Goal: Share content: Share content

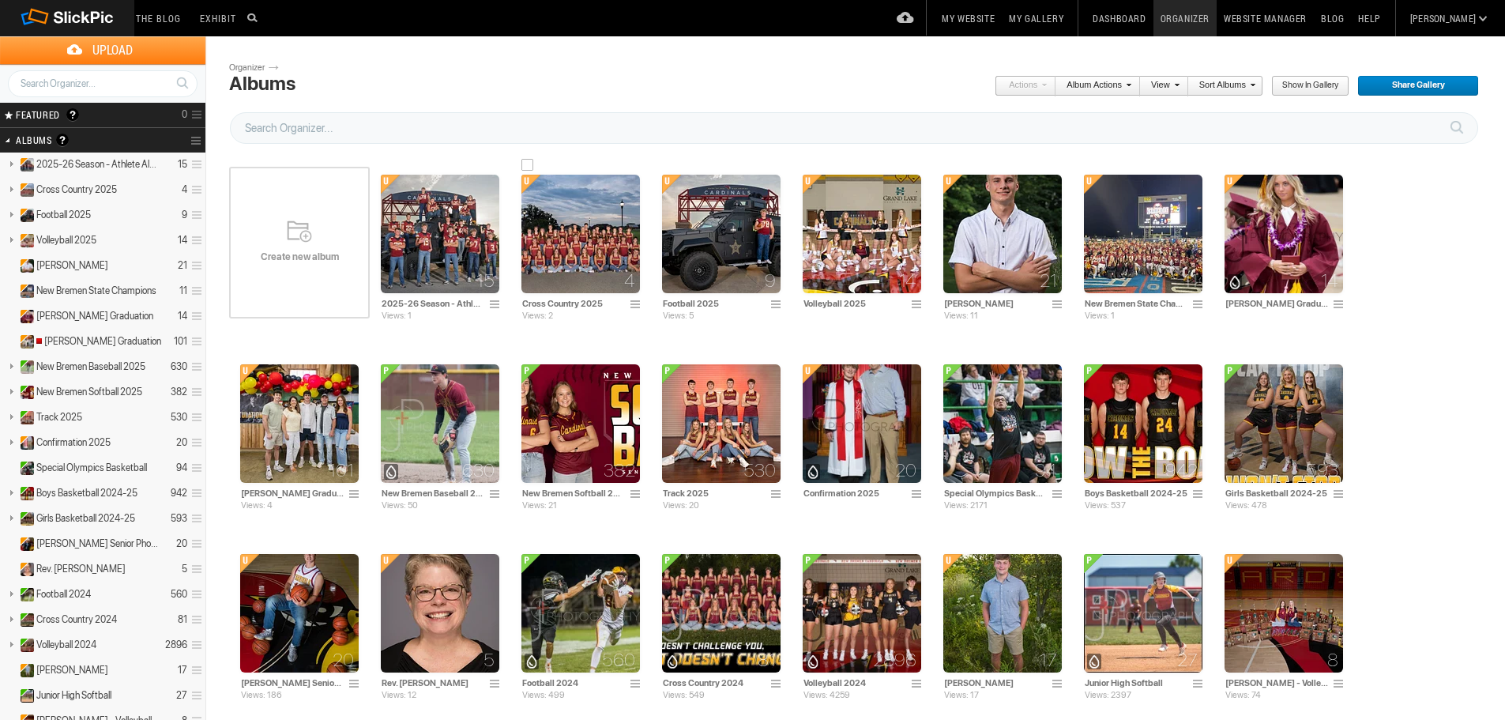
click at [565, 253] on img at bounding box center [580, 234] width 118 height 118
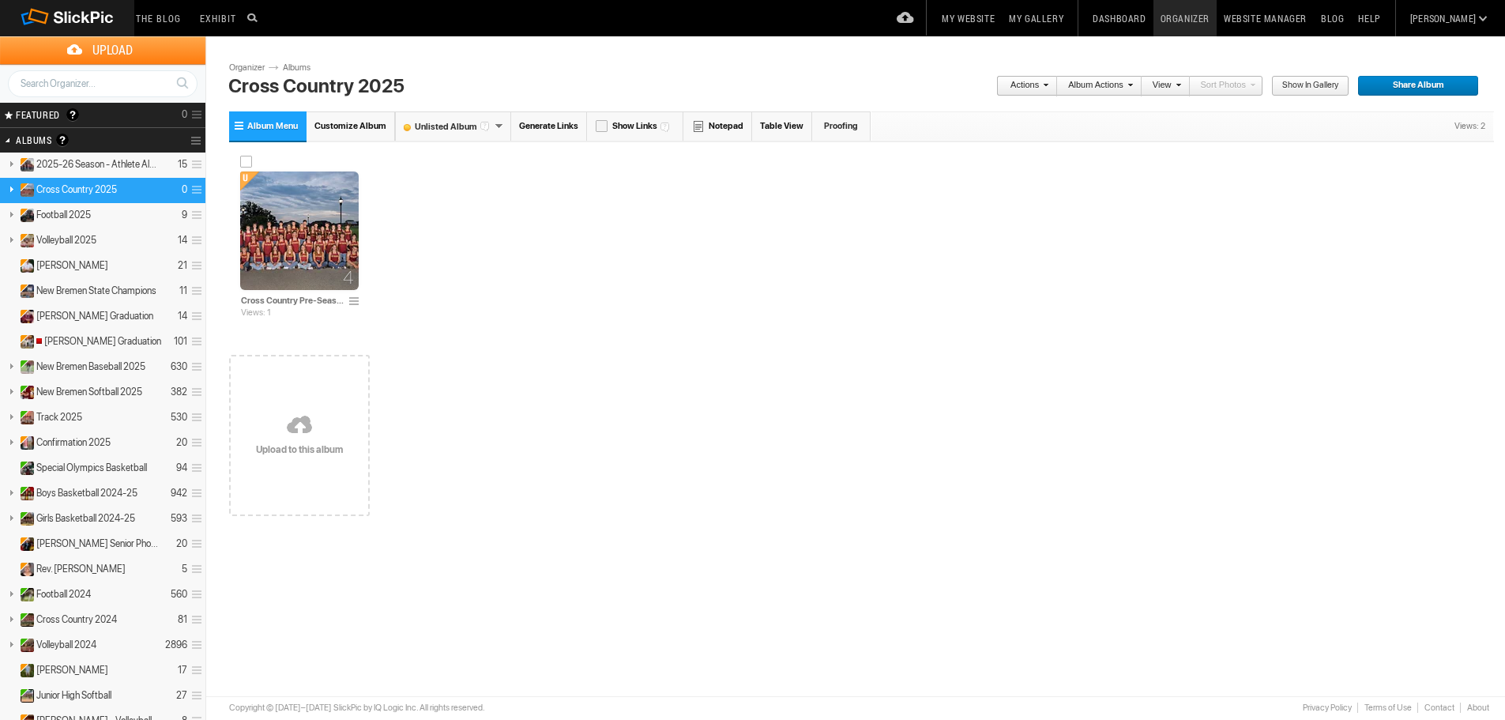
click at [291, 231] on img at bounding box center [299, 230] width 118 height 118
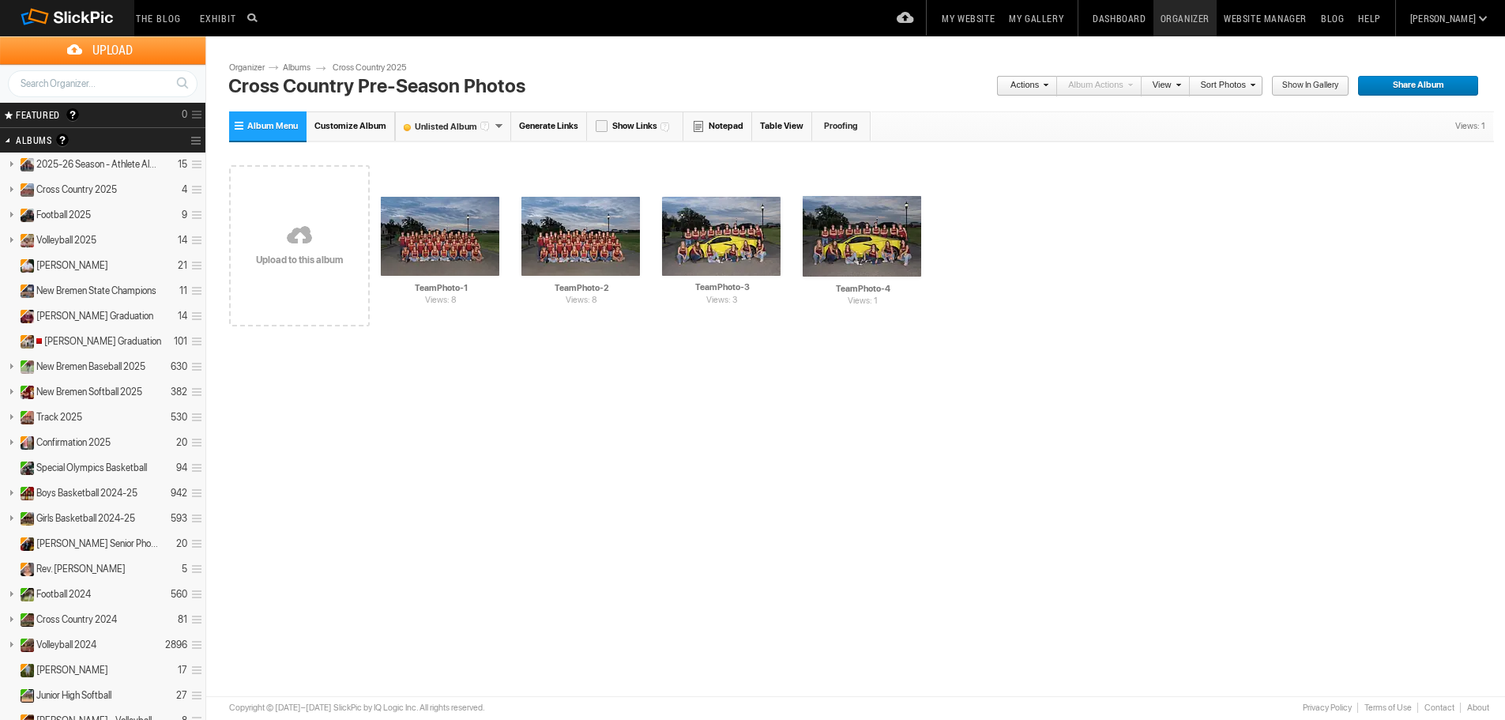
click at [302, 238] on link at bounding box center [299, 236] width 141 height 182
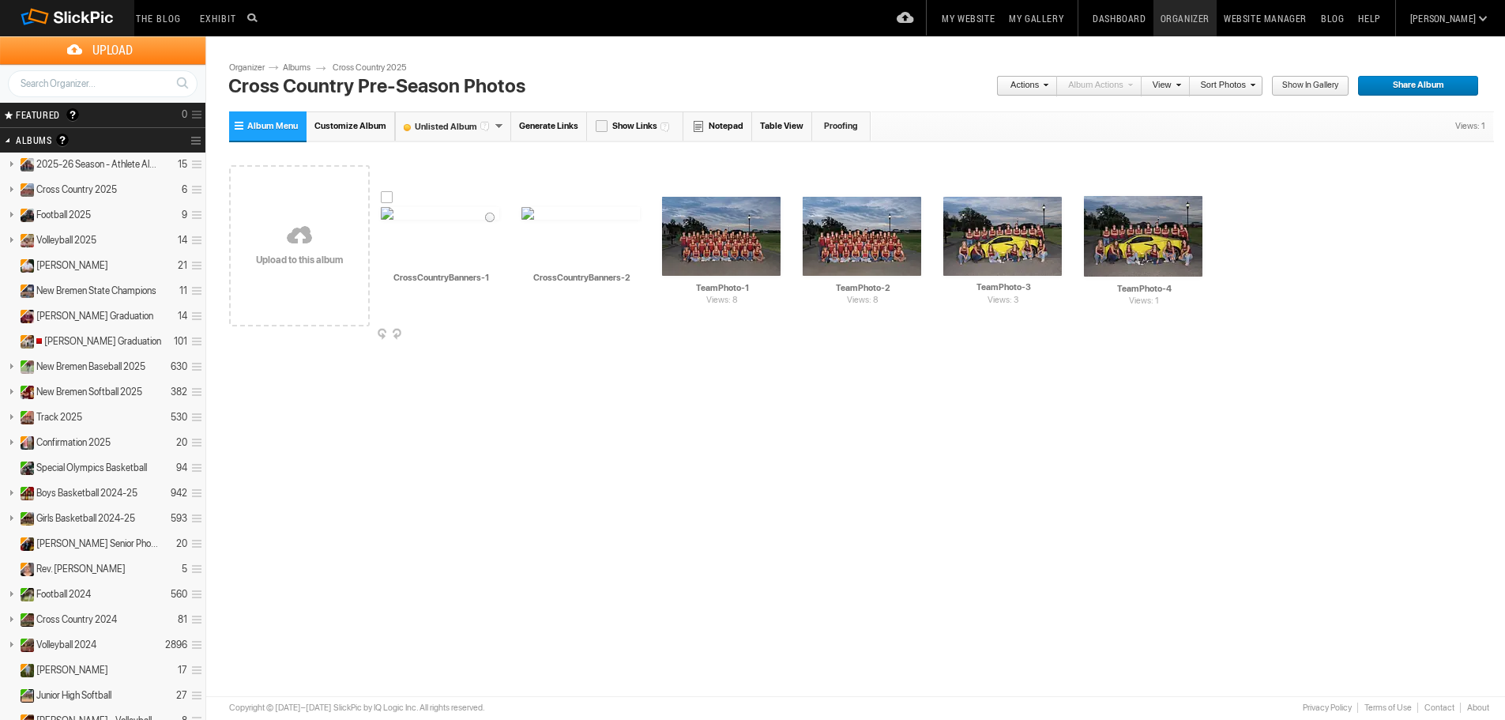
click at [430, 220] on img at bounding box center [440, 213] width 118 height 13
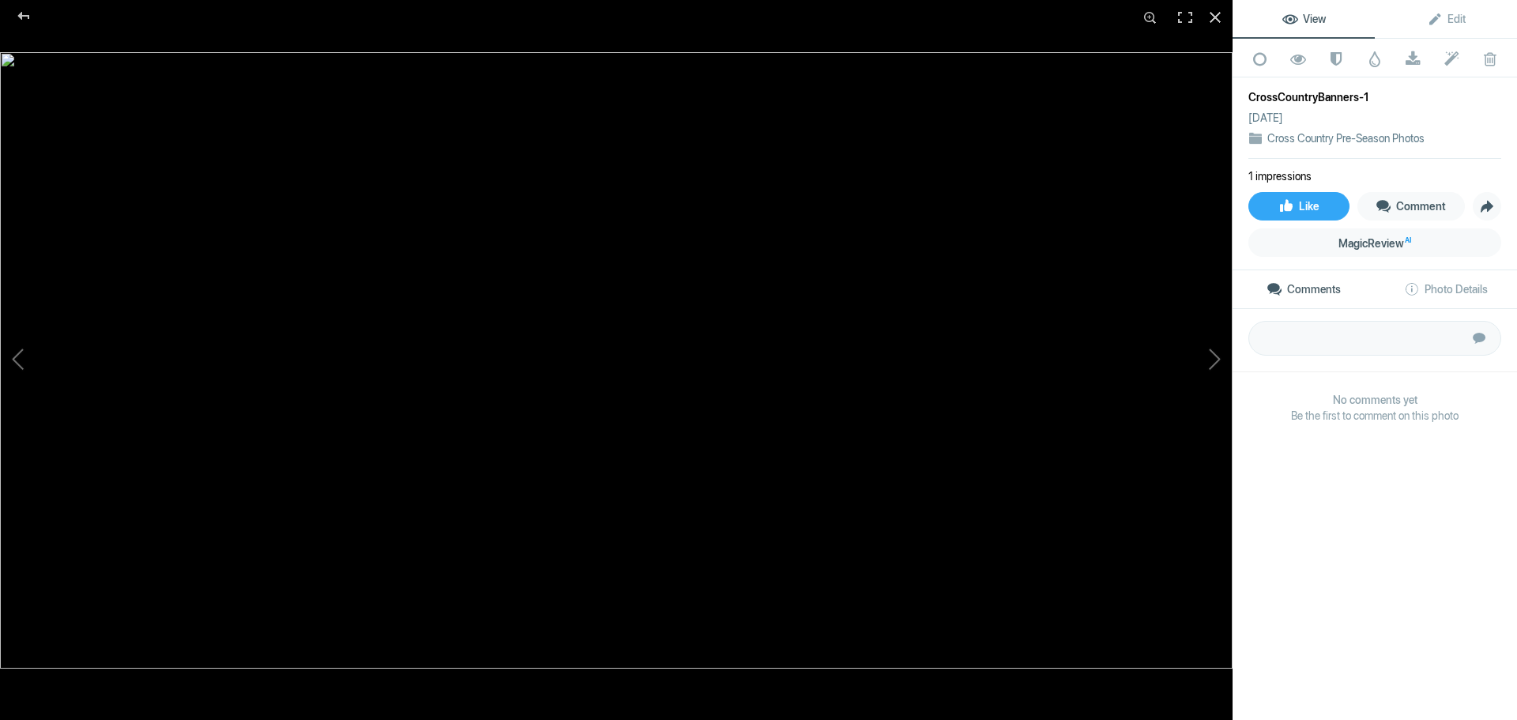
click at [749, 338] on img at bounding box center [616, 360] width 1232 height 616
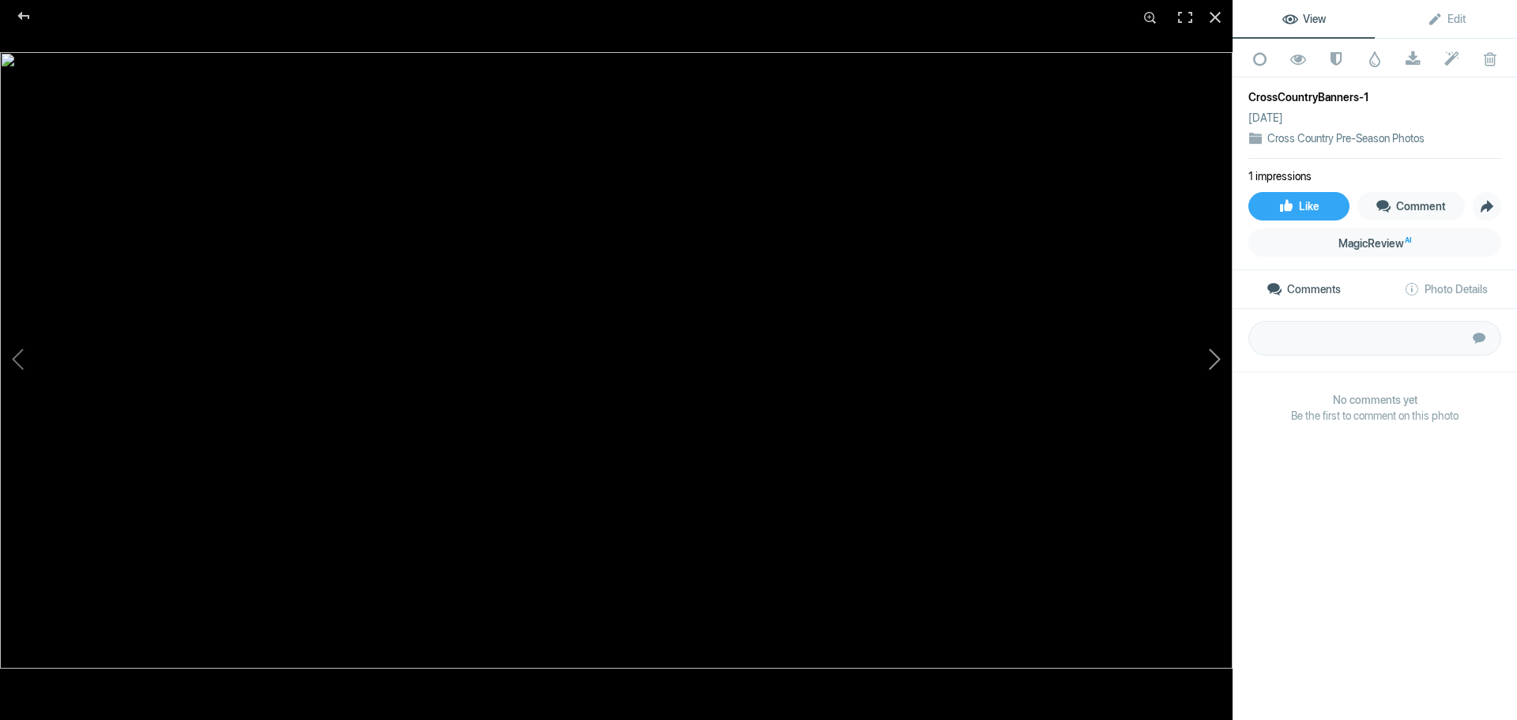
click at [1209, 359] on button at bounding box center [1173, 360] width 118 height 259
click at [1205, 361] on button at bounding box center [1173, 360] width 118 height 259
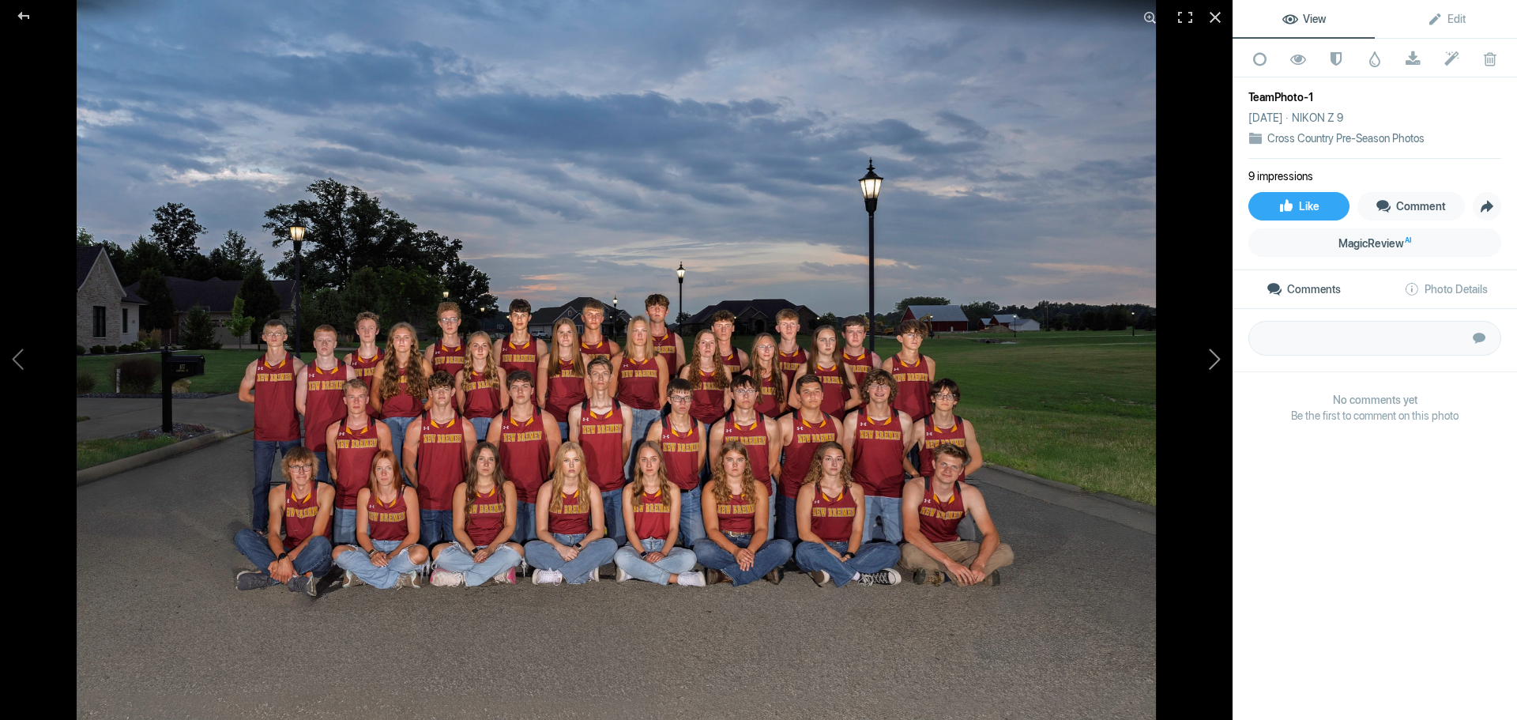
click at [1205, 361] on button at bounding box center [1173, 360] width 118 height 259
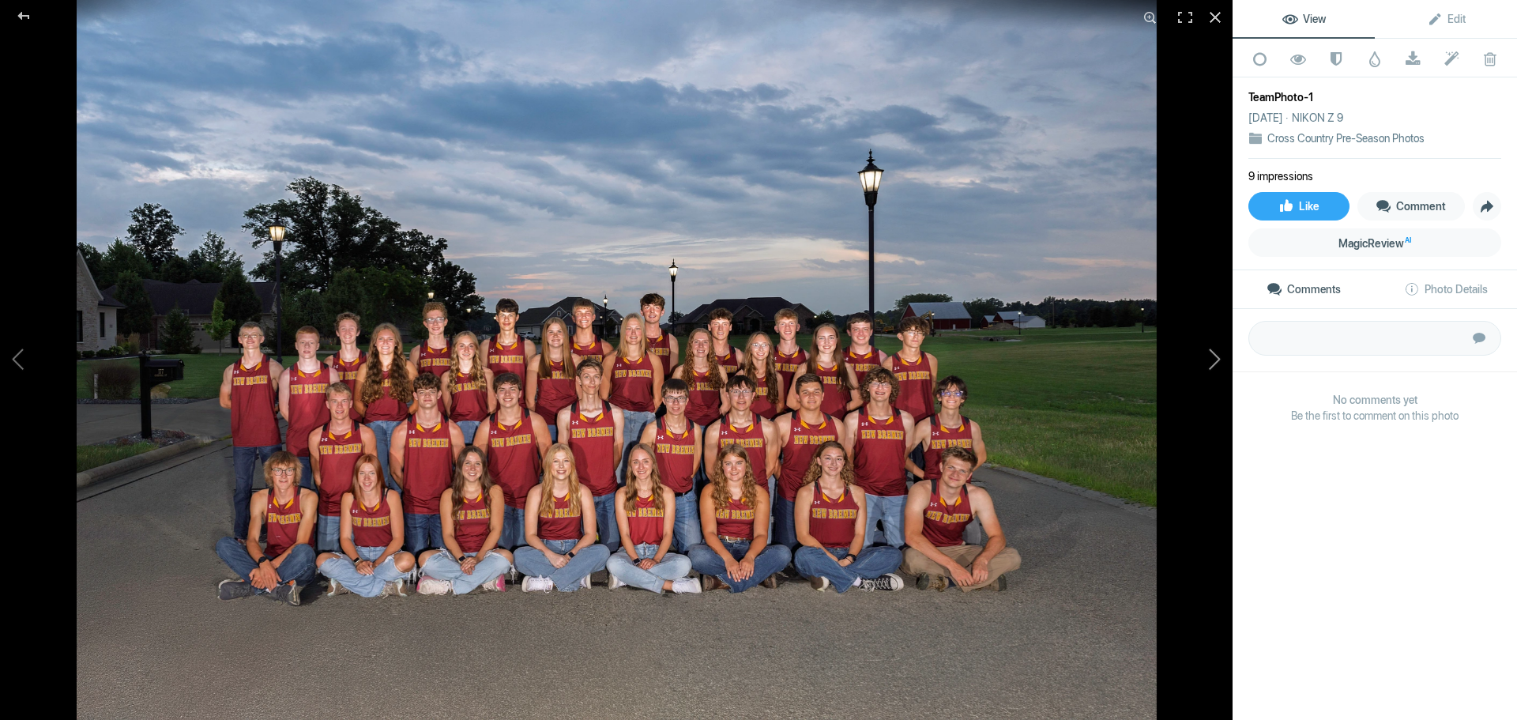
click at [1205, 361] on button at bounding box center [1173, 360] width 118 height 259
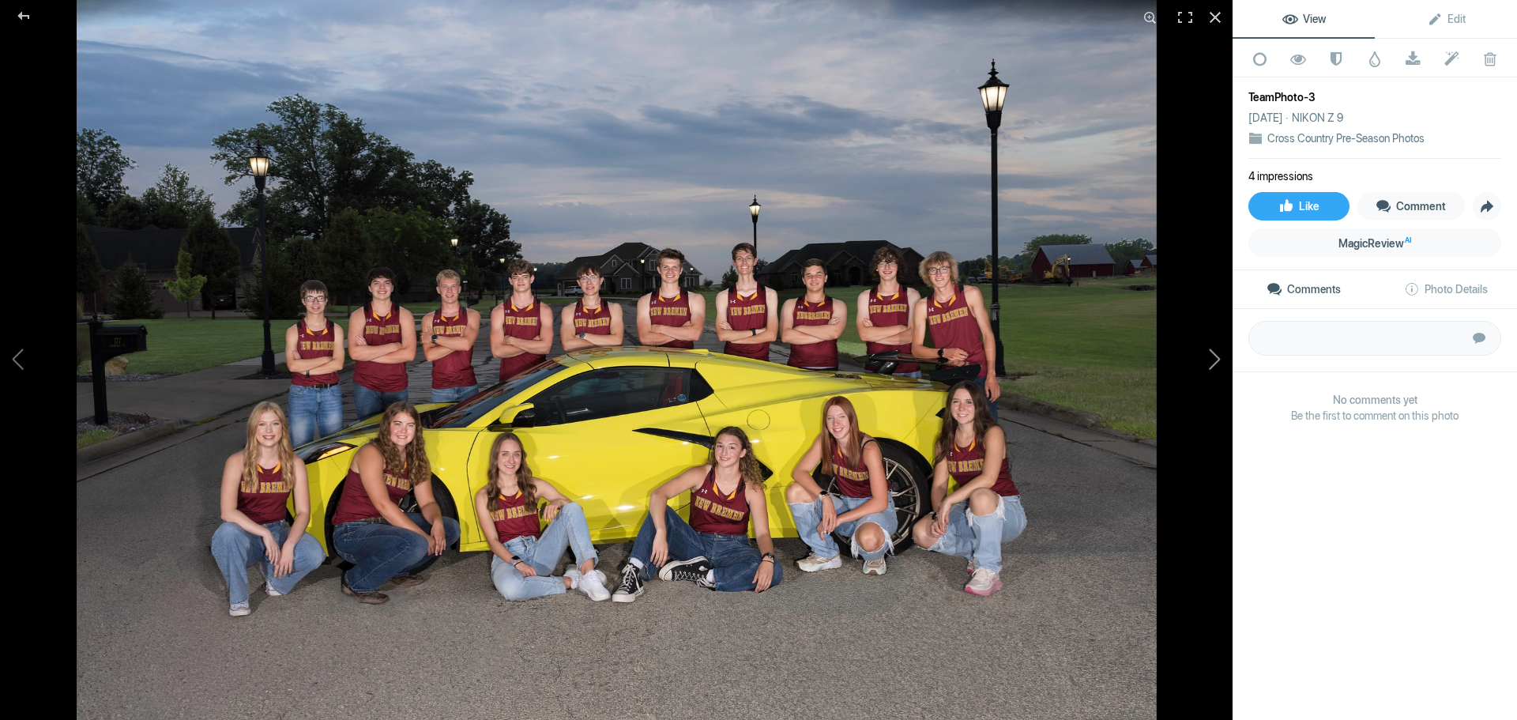
click at [1201, 360] on button at bounding box center [1173, 360] width 118 height 259
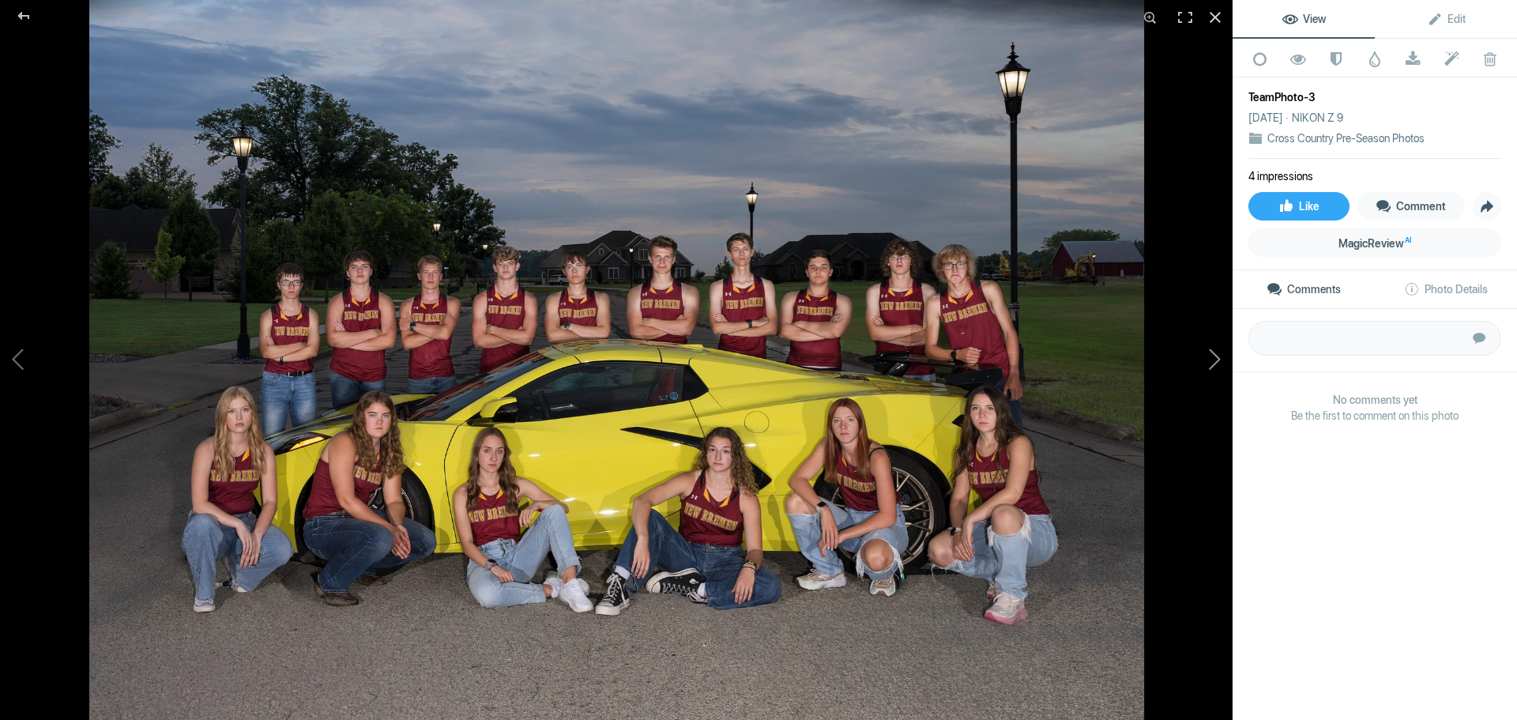
click at [1201, 360] on button at bounding box center [1173, 360] width 118 height 259
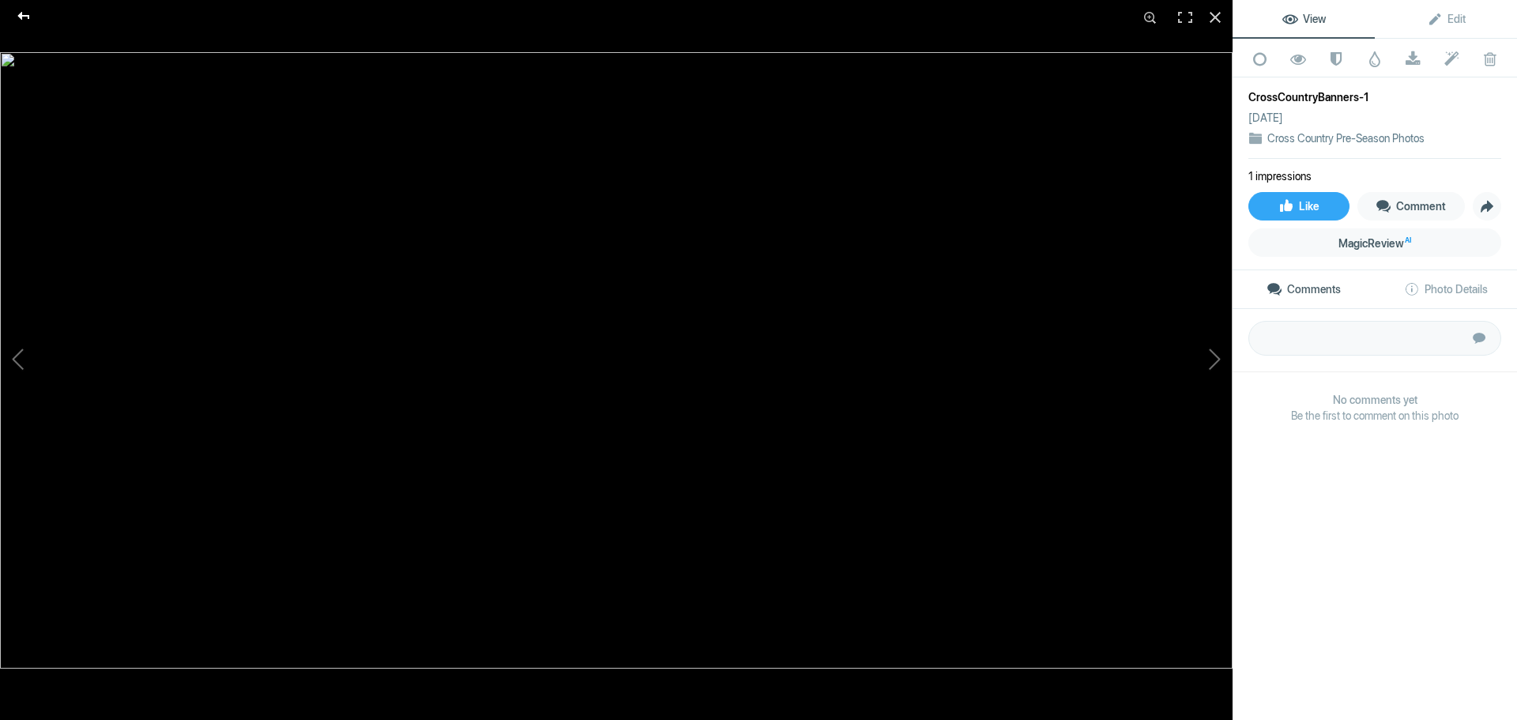
click at [24, 17] on div at bounding box center [23, 16] width 57 height 32
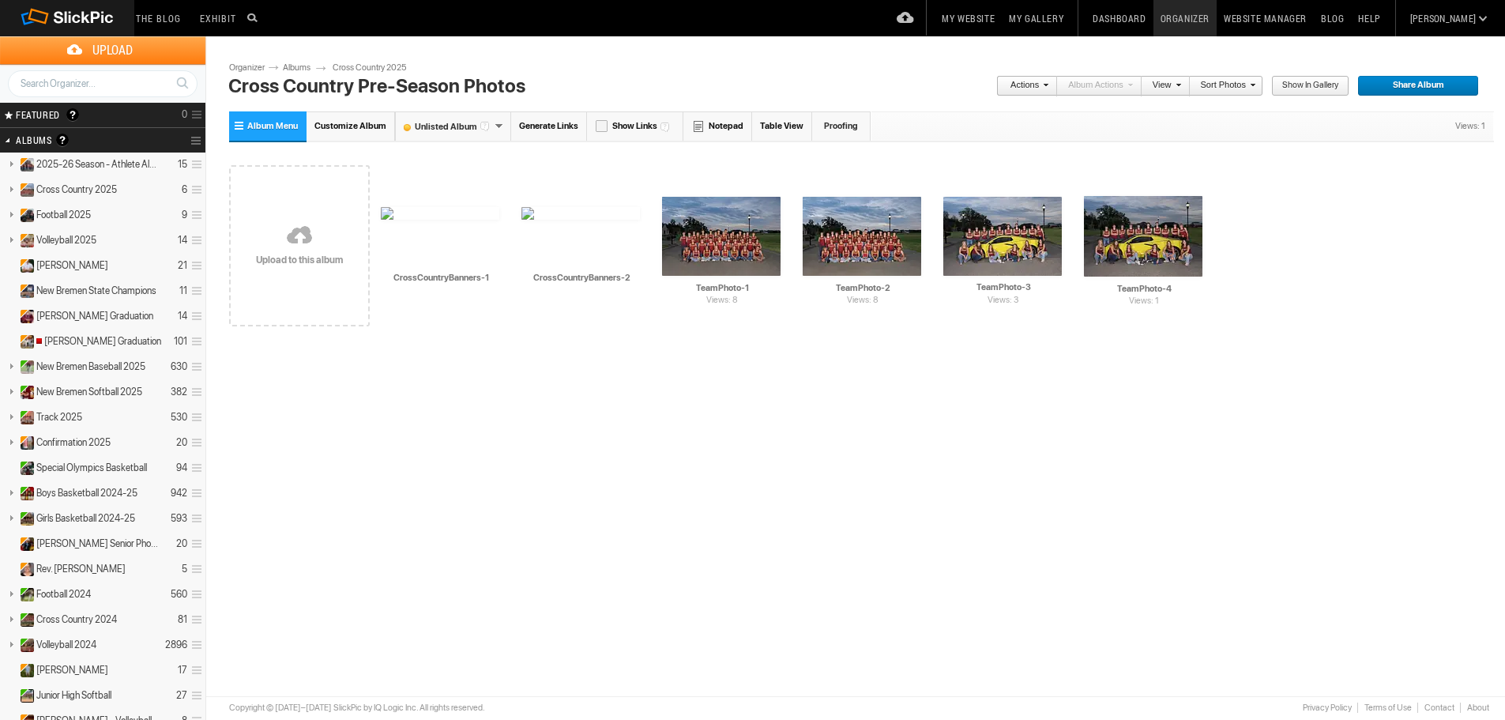
click at [1427, 85] on span "Share Album" at bounding box center [1412, 86] width 111 height 21
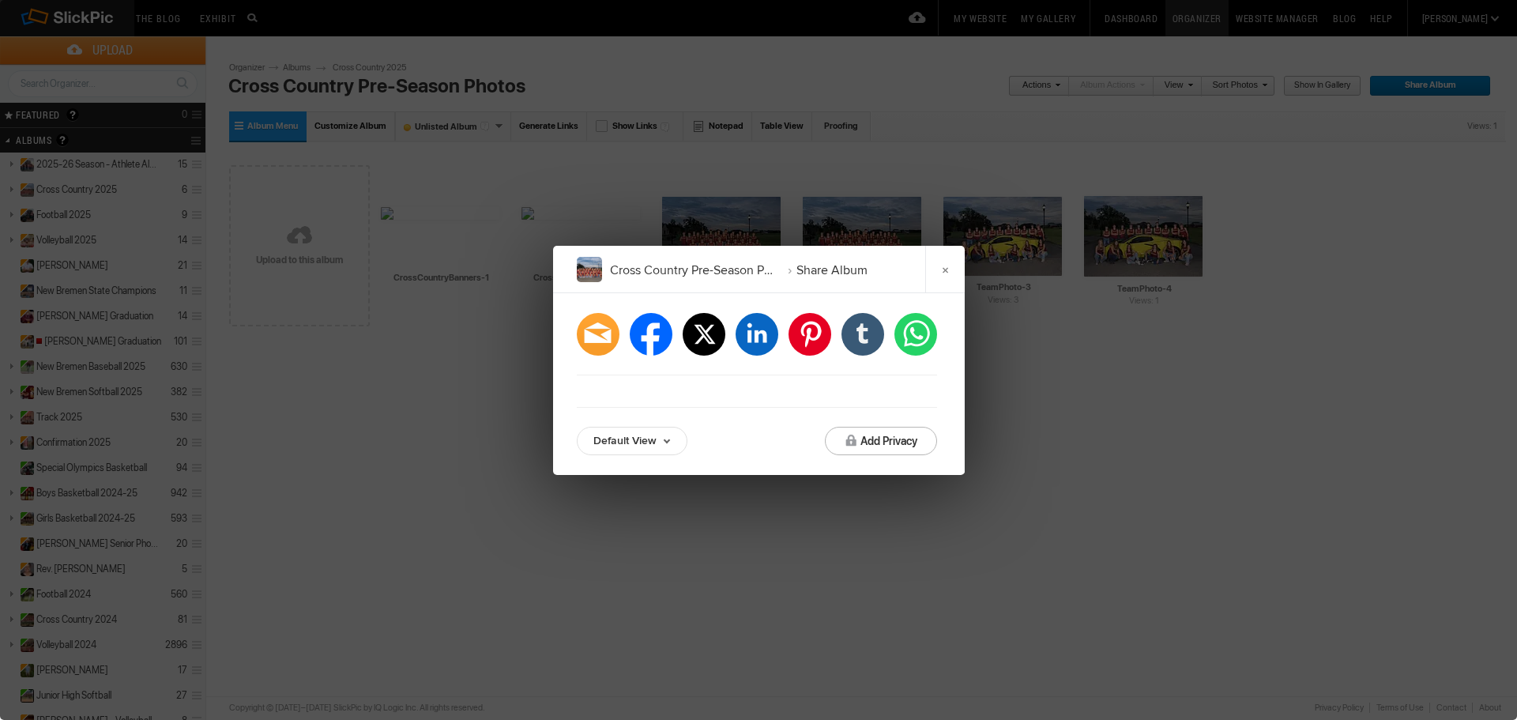
type input "https://jpphotography.slickpic.com/go/preseason"
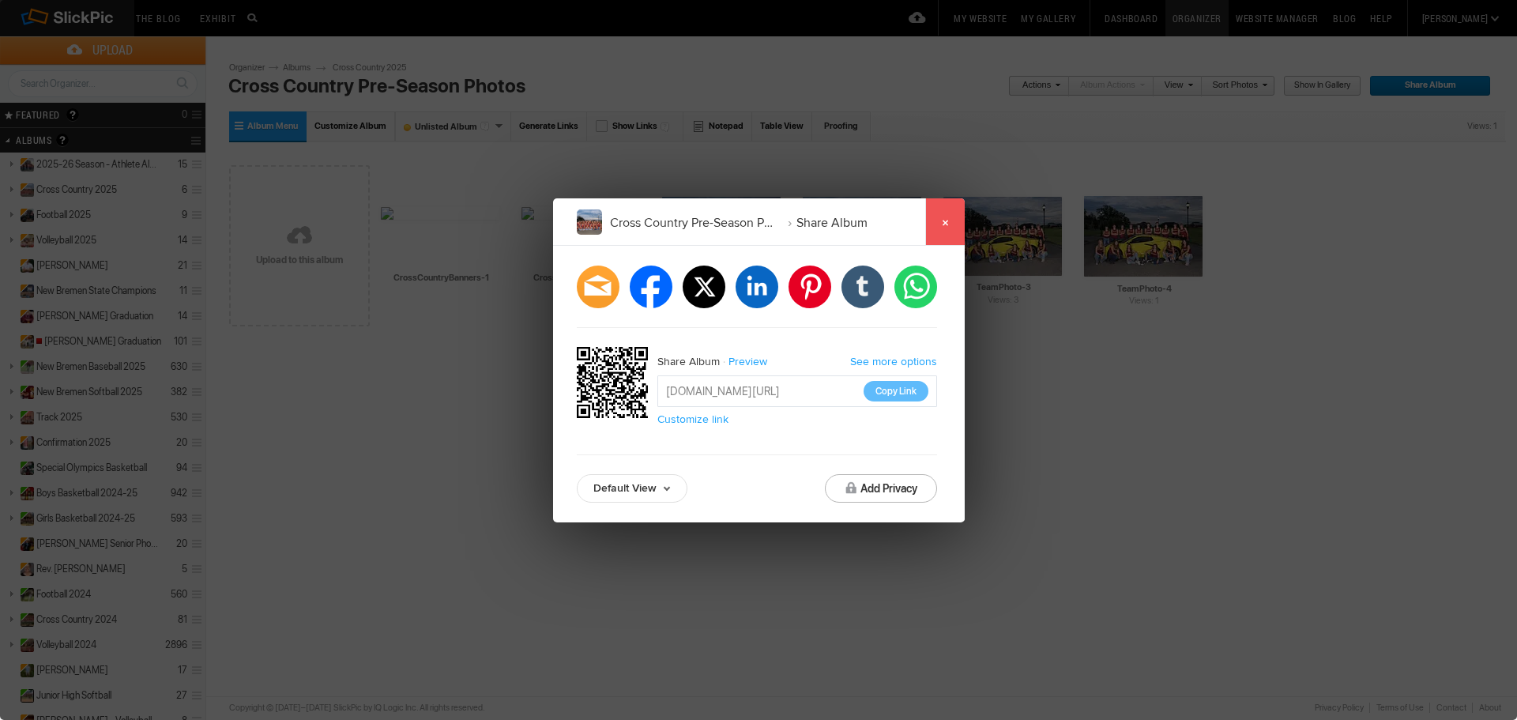
click at [949, 226] on link "×" at bounding box center [944, 221] width 39 height 47
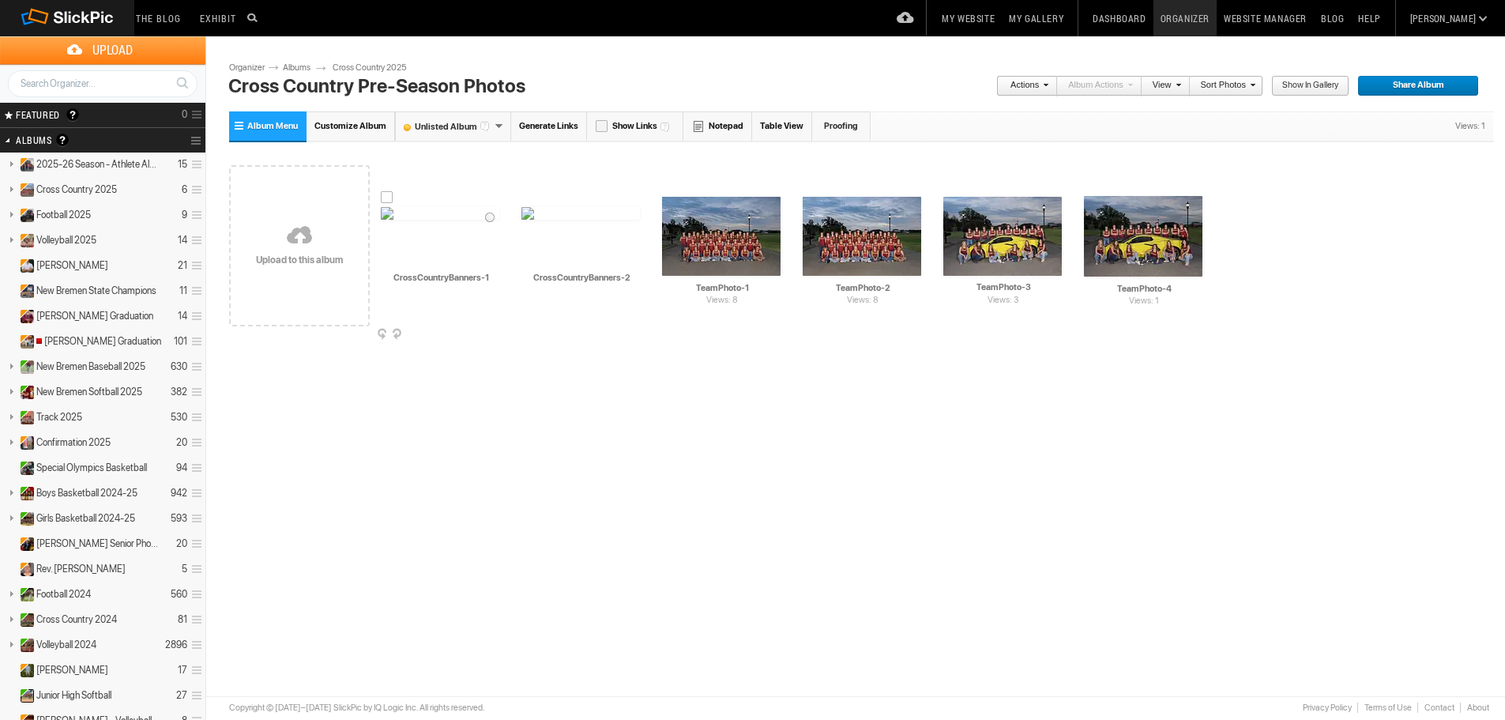
click at [438, 220] on img at bounding box center [440, 213] width 118 height 13
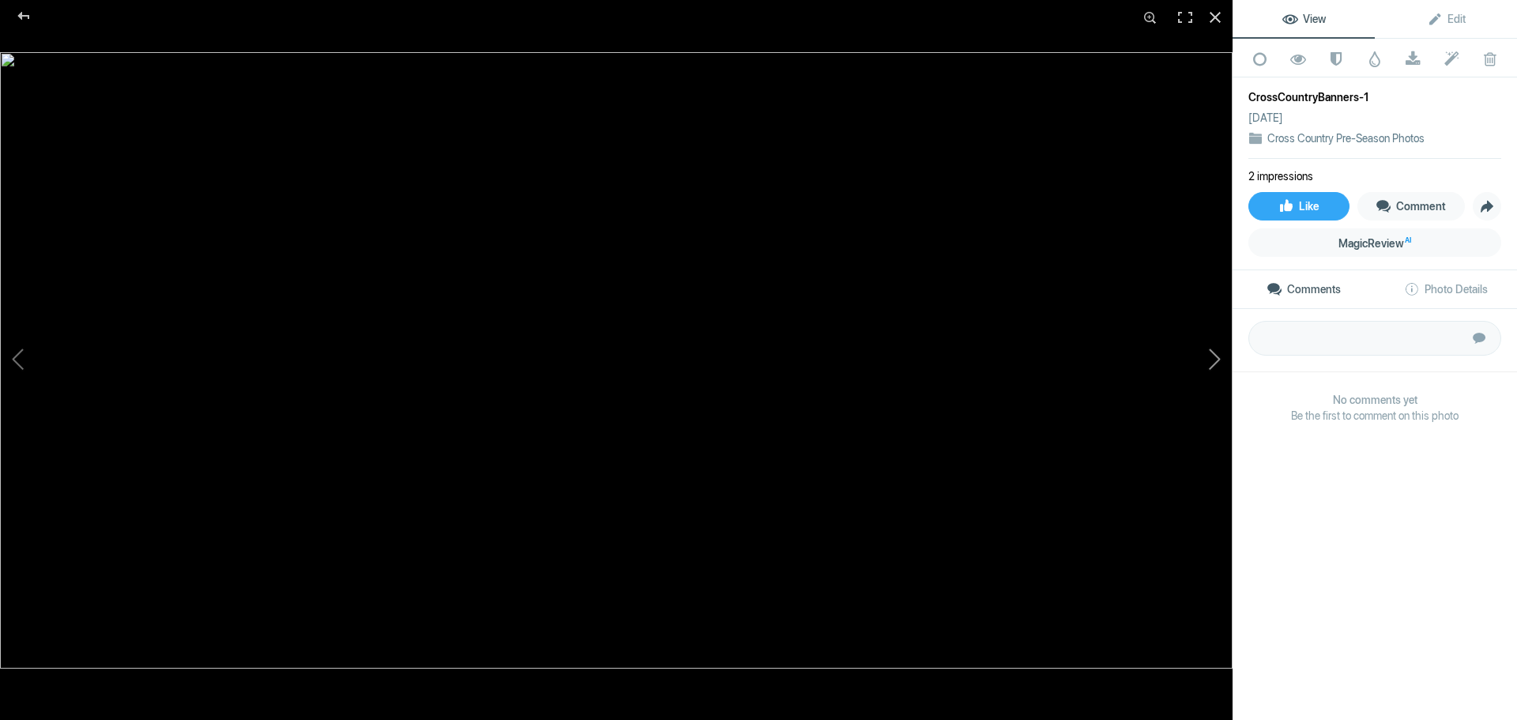
click at [1212, 360] on button at bounding box center [1173, 360] width 118 height 259
click at [15, 354] on button at bounding box center [59, 360] width 118 height 259
click at [1209, 363] on button at bounding box center [1173, 360] width 118 height 259
click at [125, 349] on img at bounding box center [616, 360] width 1232 height 616
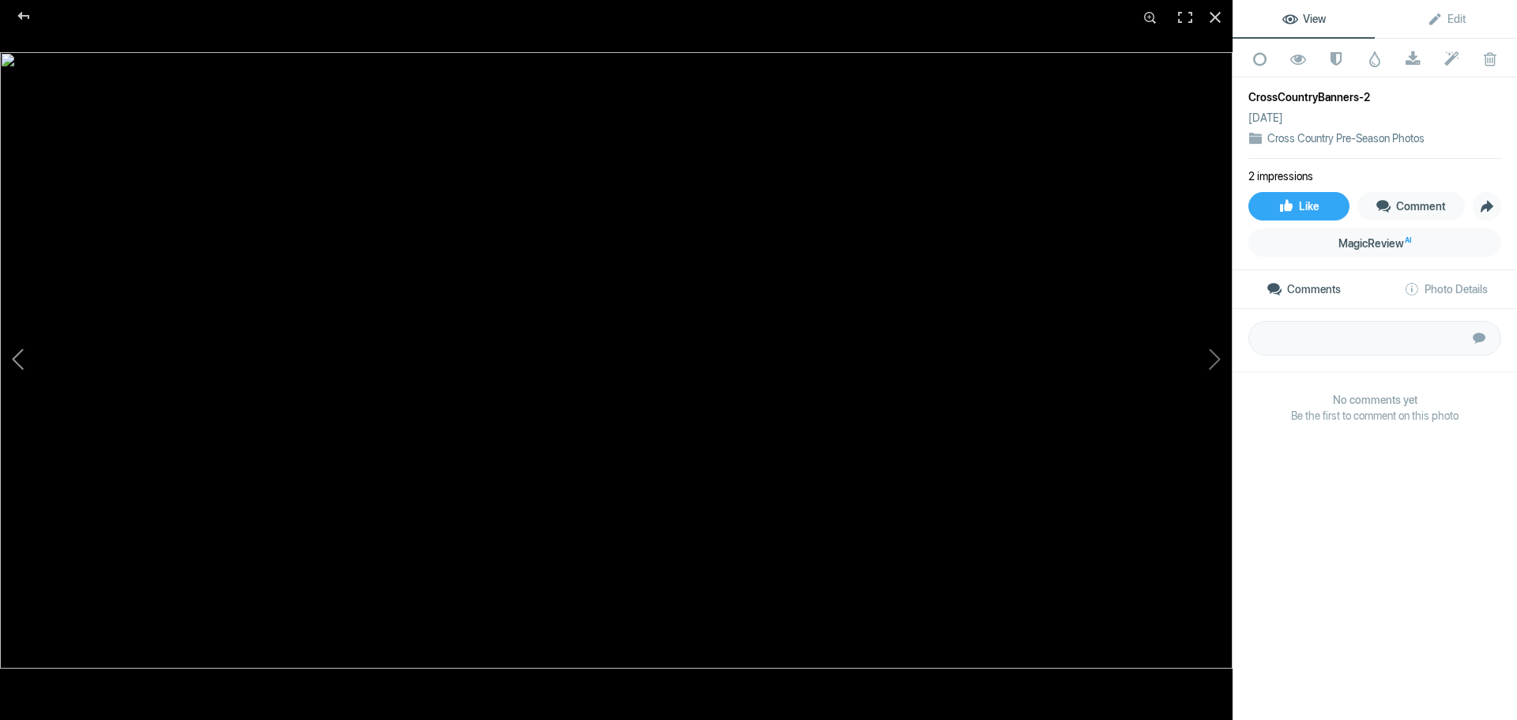
click at [13, 359] on button at bounding box center [59, 360] width 118 height 259
click at [1206, 363] on button at bounding box center [1173, 360] width 118 height 259
click at [25, 353] on button at bounding box center [59, 360] width 118 height 259
click at [1218, 361] on button at bounding box center [1173, 360] width 118 height 259
click at [24, 21] on div at bounding box center [23, 16] width 57 height 32
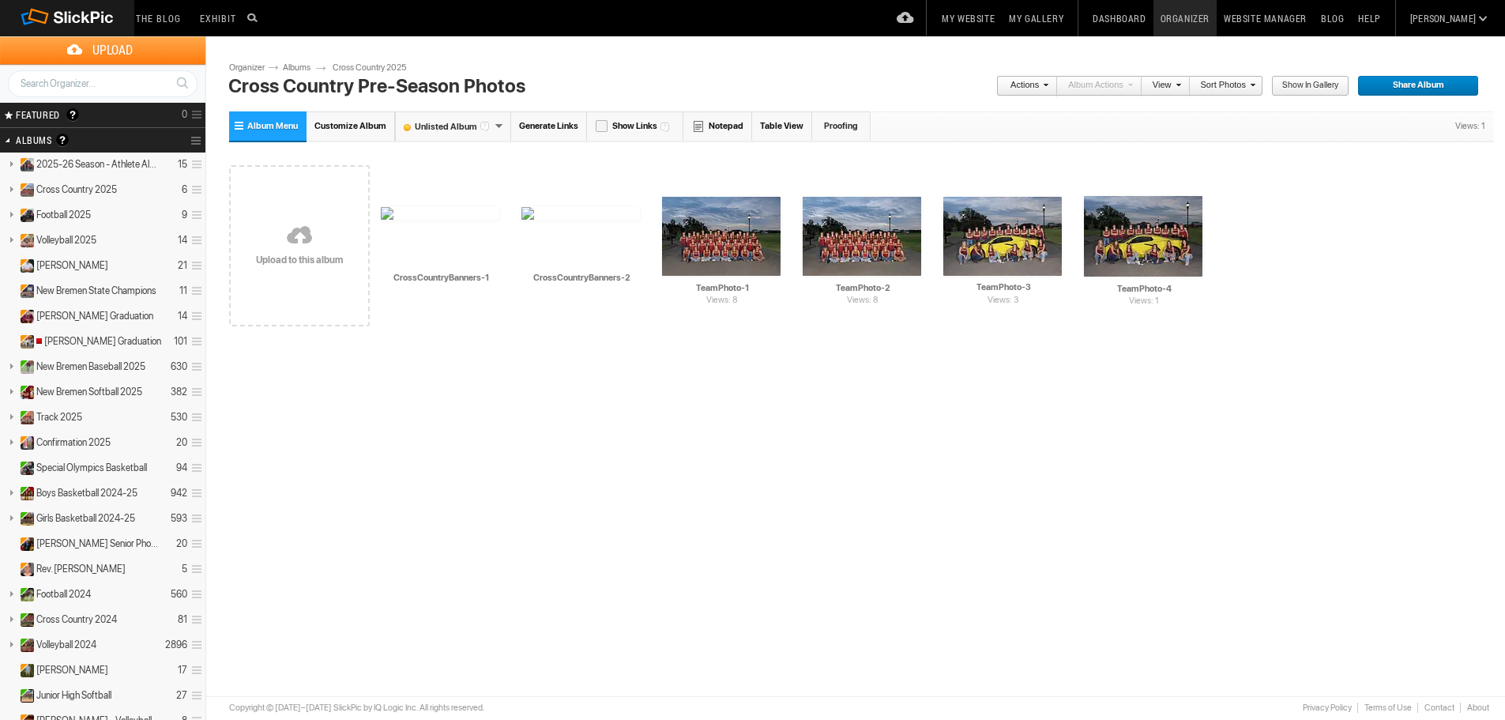
click at [296, 68] on link "Albums" at bounding box center [302, 68] width 47 height 13
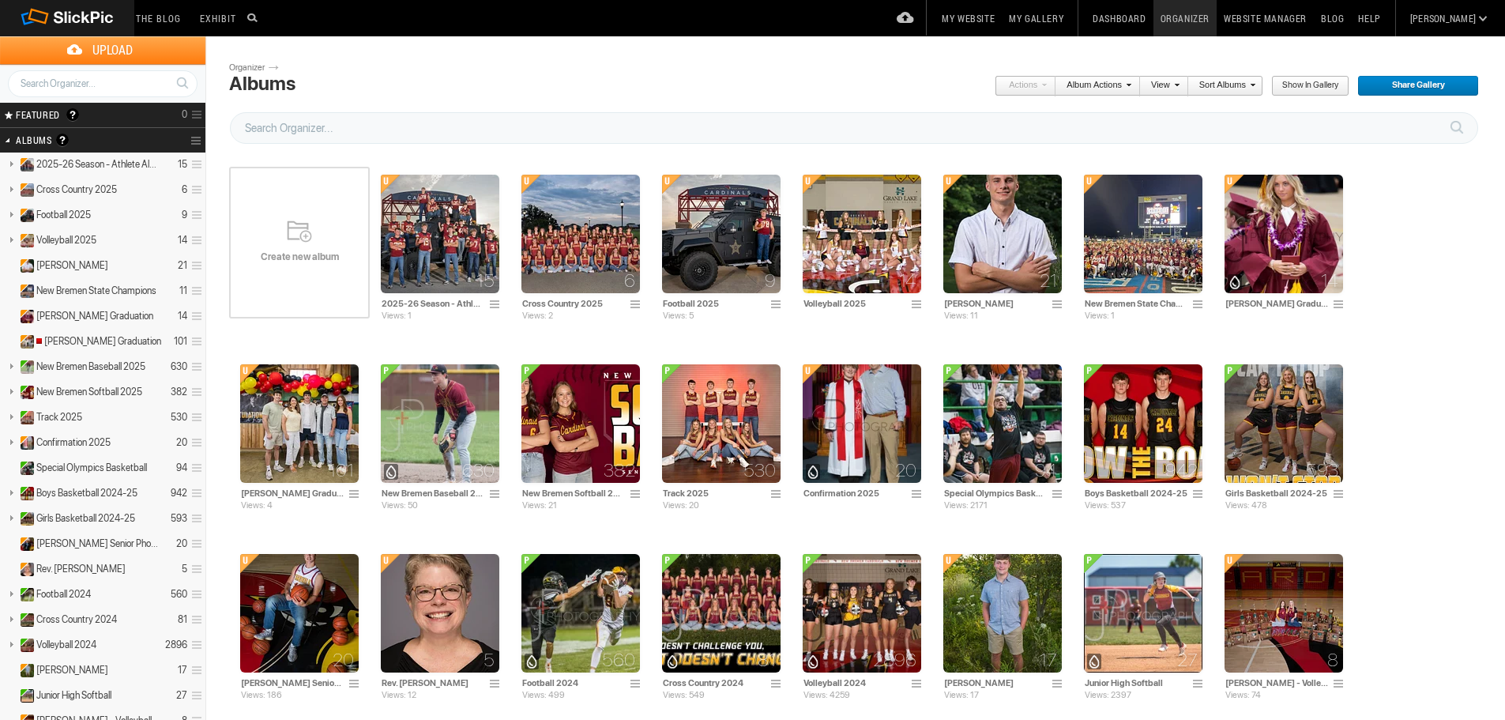
click at [301, 254] on span "Create new album" at bounding box center [299, 256] width 141 height 13
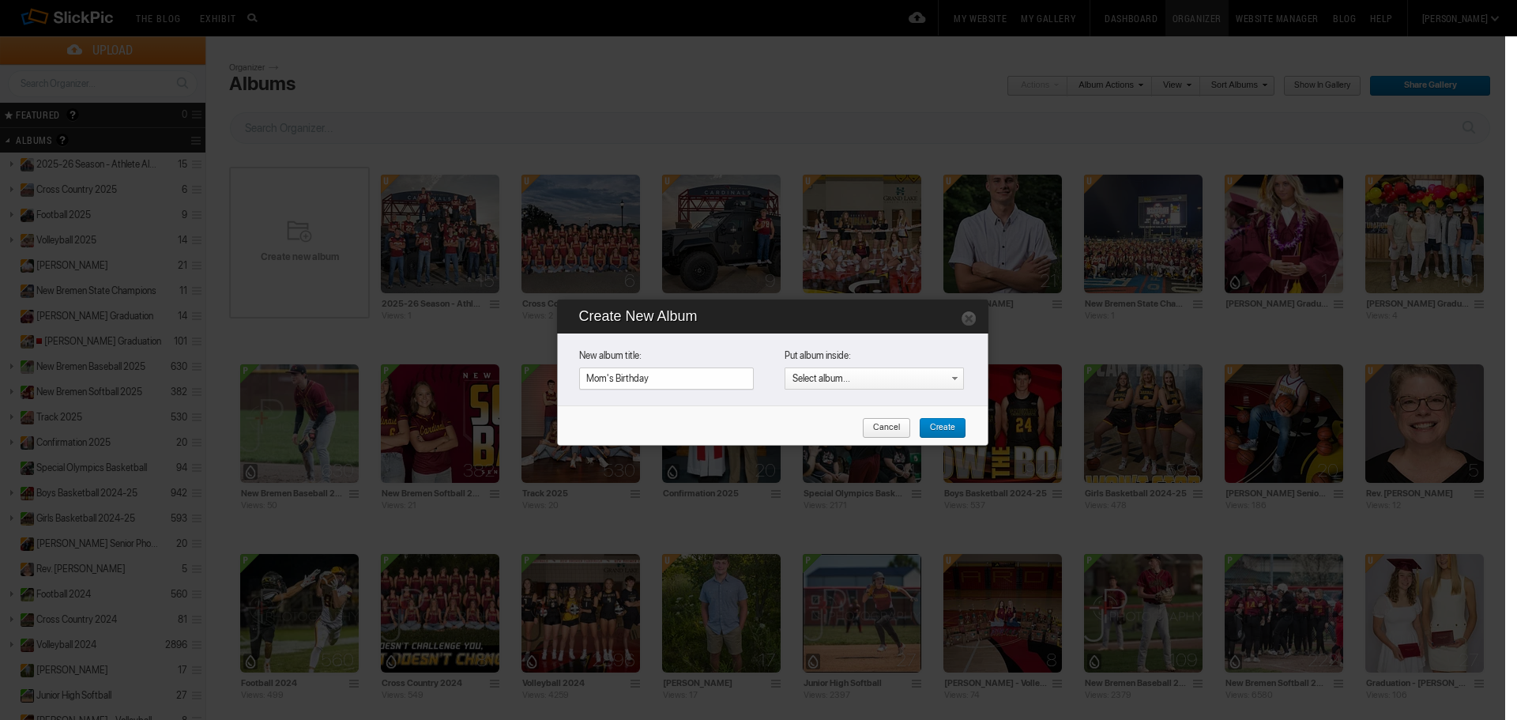
type input "Mom's Birthday"
click at [942, 430] on span "Create" at bounding box center [937, 428] width 36 height 21
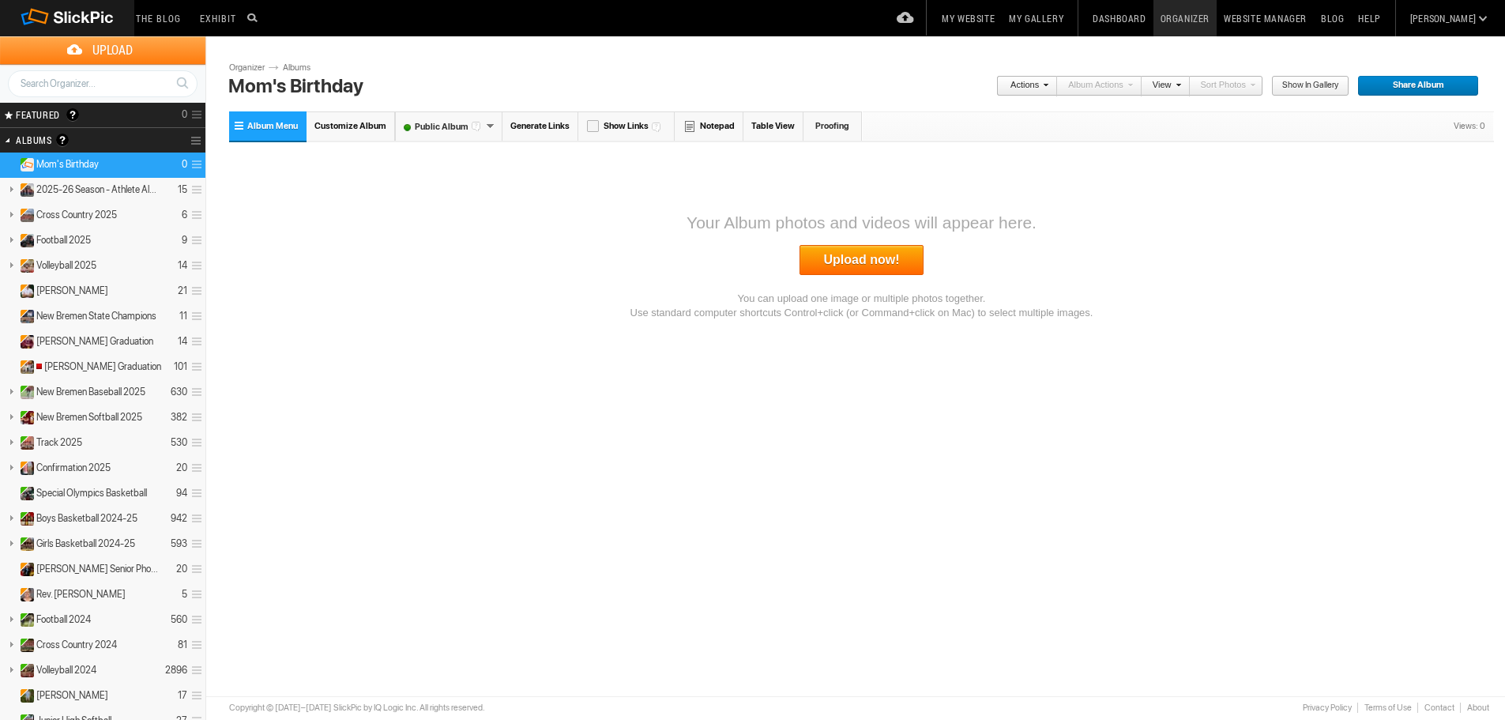
click at [453, 130] on font "Public Album" at bounding box center [441, 127] width 90 height 10
click at [444, 171] on link "Unlisted Album" at bounding box center [449, 181] width 107 height 26
click at [355, 130] on span "Customize Album" at bounding box center [350, 126] width 72 height 10
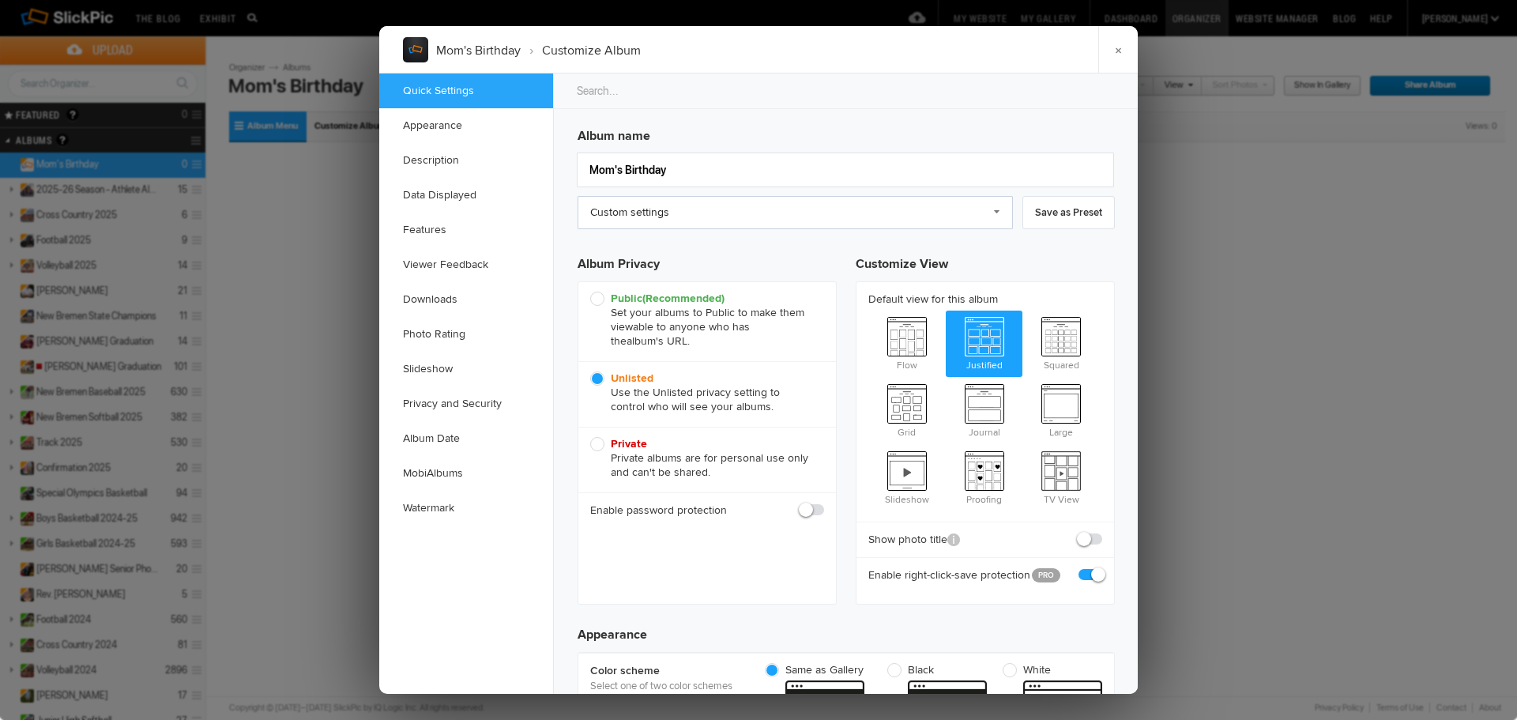
click at [689, 211] on link "Custom settings" at bounding box center [794, 212] width 435 height 33
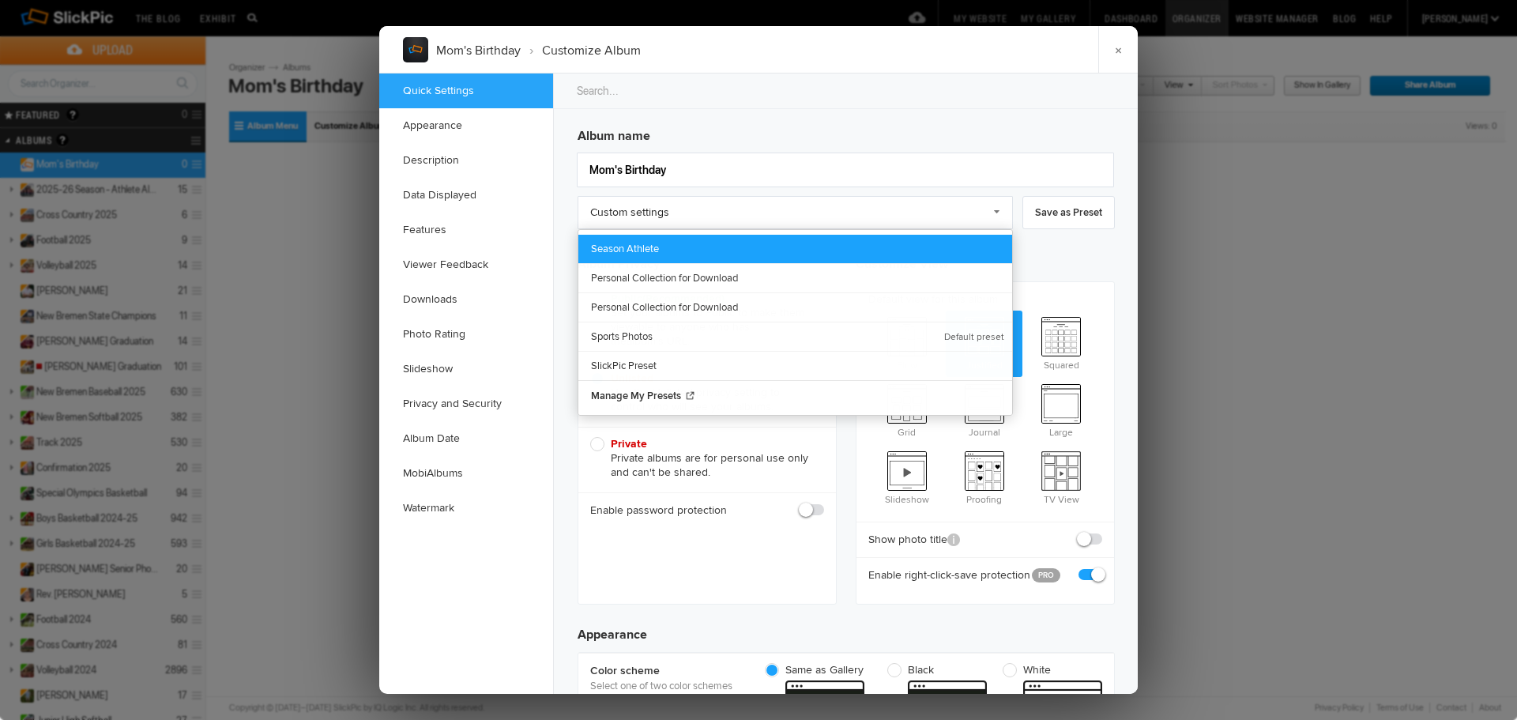
click at [644, 252] on link "Season Athlete" at bounding box center [795, 249] width 434 height 28
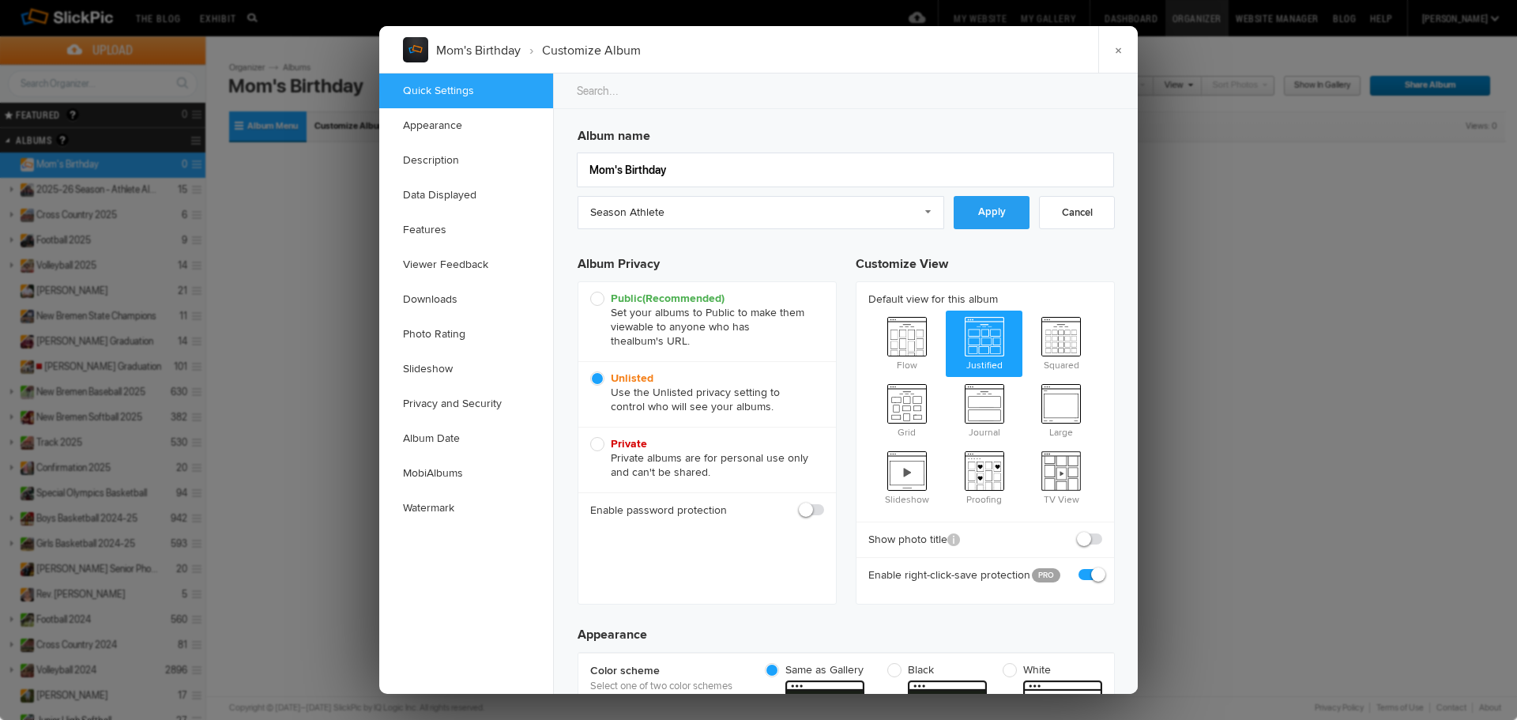
click at [980, 215] on link "Apply" at bounding box center [991, 212] width 76 height 33
checkbox input "true"
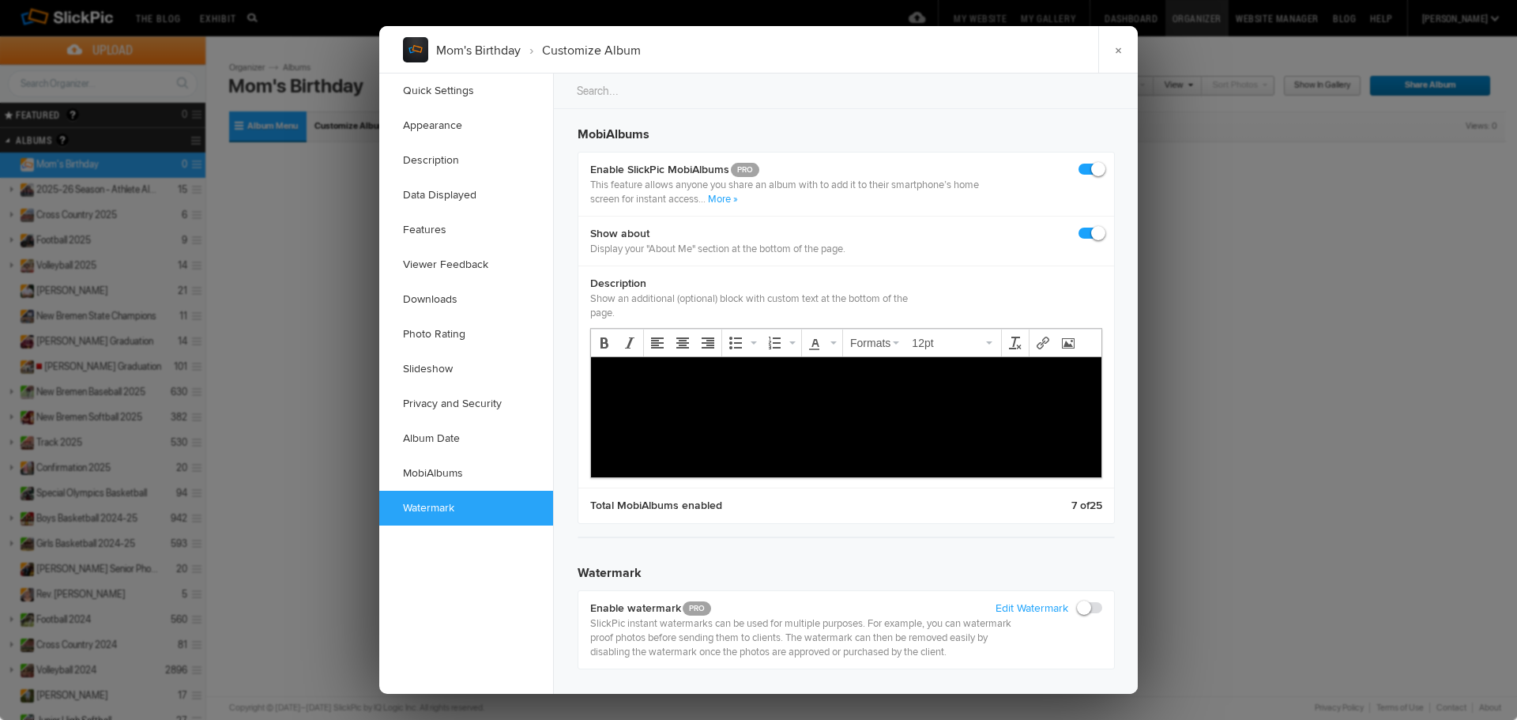
scroll to position [3735, 0]
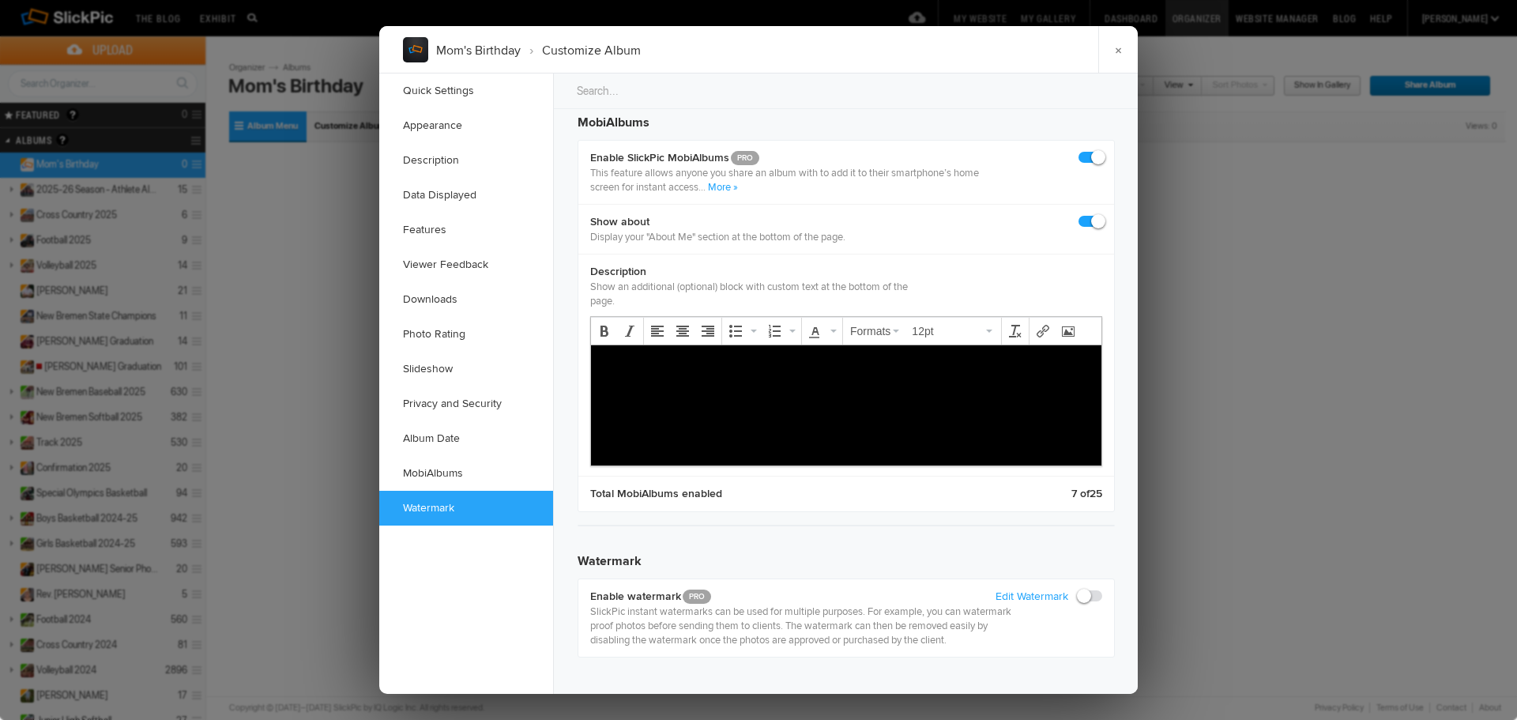
click at [1102, 150] on span at bounding box center [1102, 150] width 0 height 0
click at [1101, 150] on input "checkbox" at bounding box center [1101, 149] width 1 height 1
checkbox input "false"
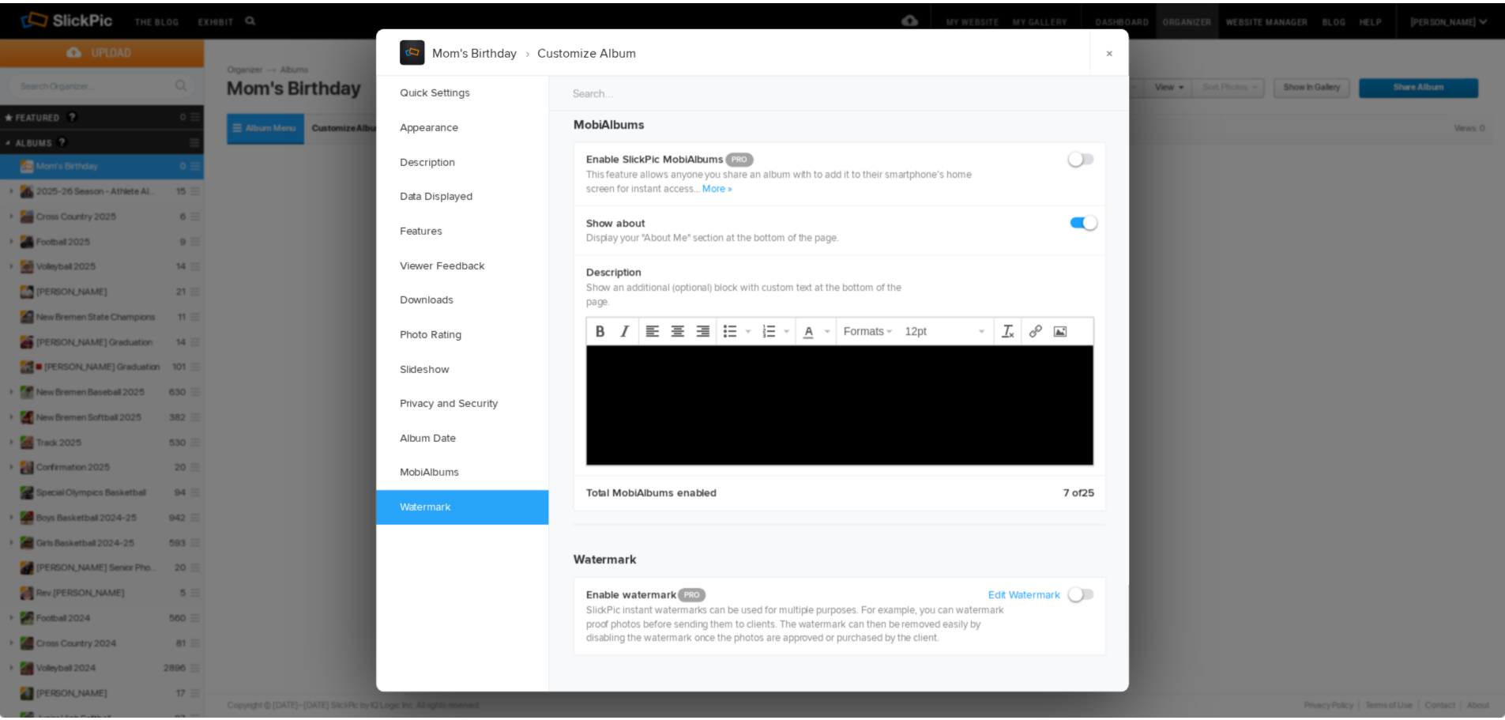
scroll to position [3463, 0]
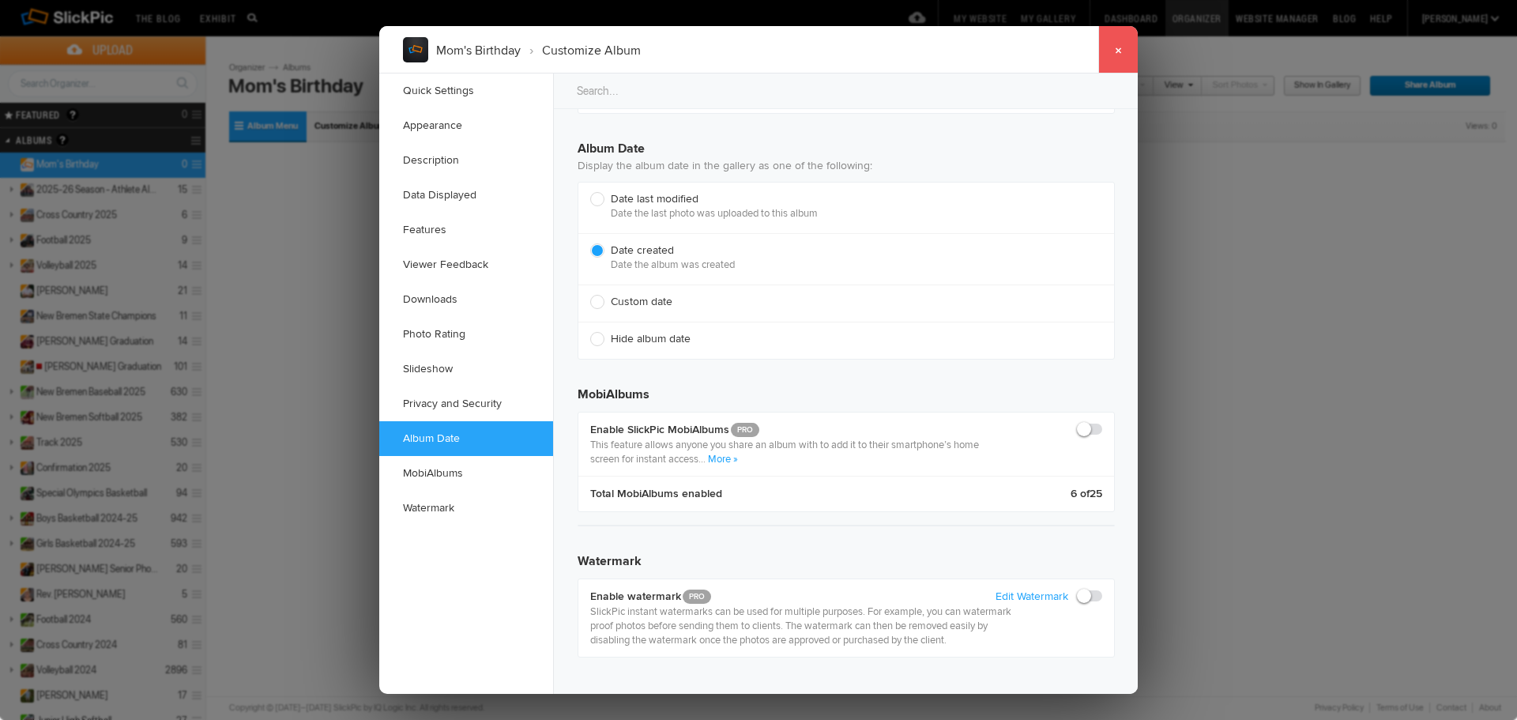
click at [1111, 51] on link "×" at bounding box center [1117, 49] width 39 height 47
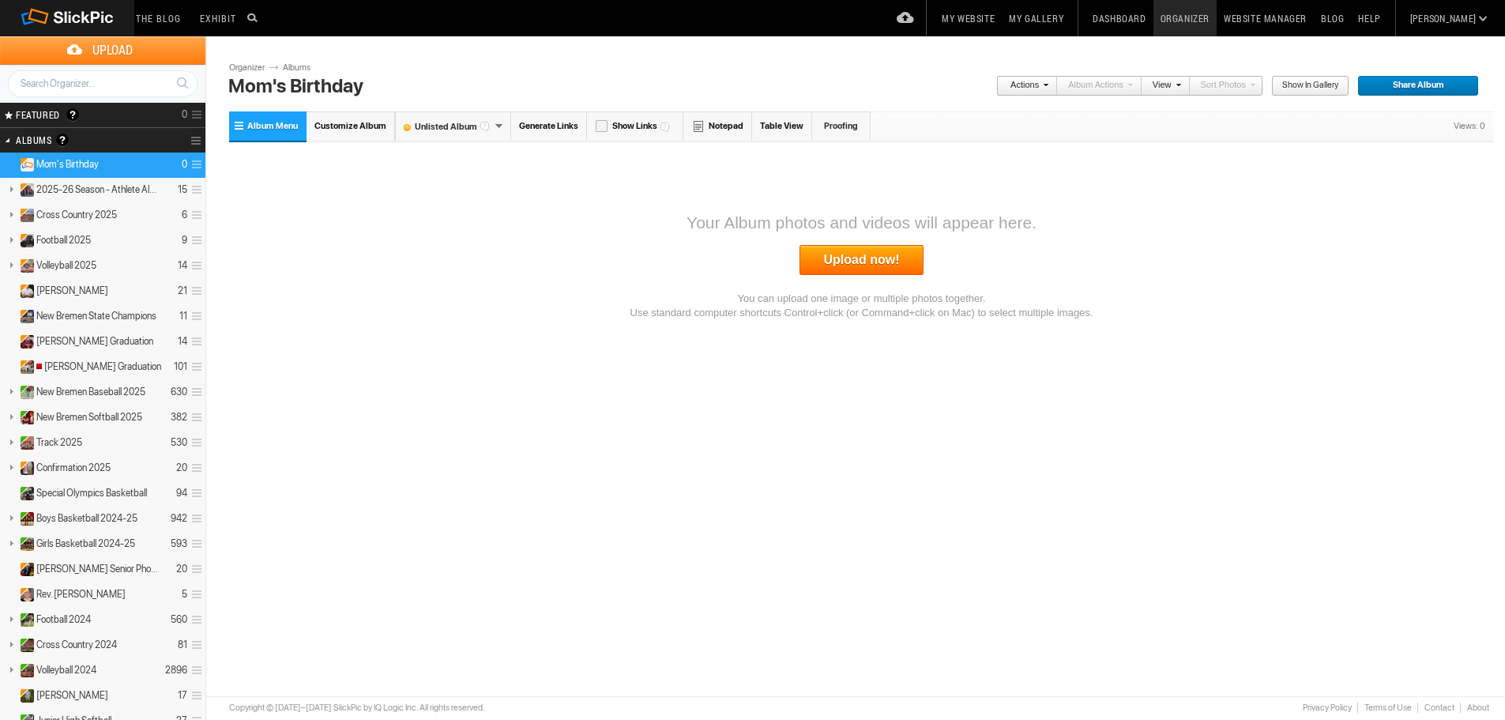
click at [874, 260] on link "Upload now!" at bounding box center [861, 260] width 125 height 30
click at [861, 267] on link "Upload now!" at bounding box center [861, 260] width 125 height 30
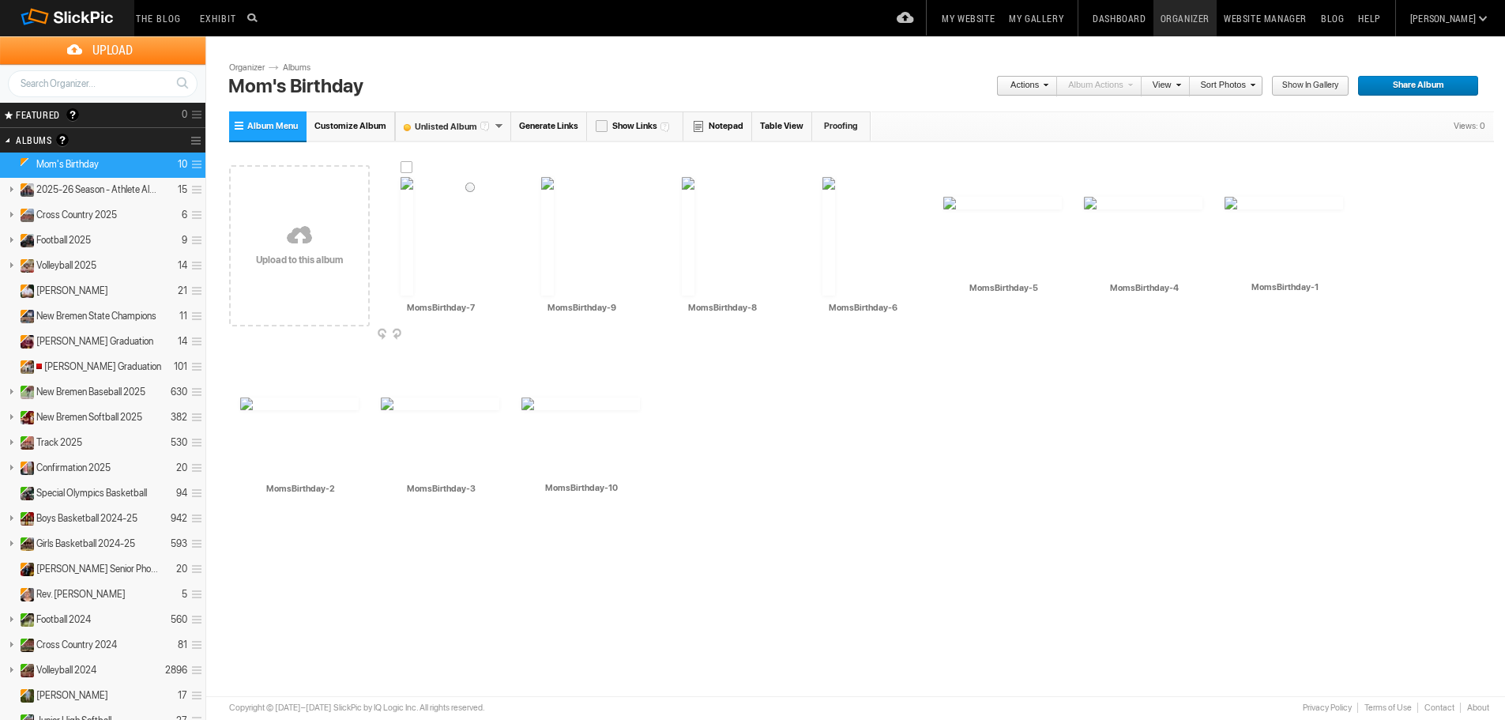
click at [413, 239] on img at bounding box center [406, 236] width 13 height 118
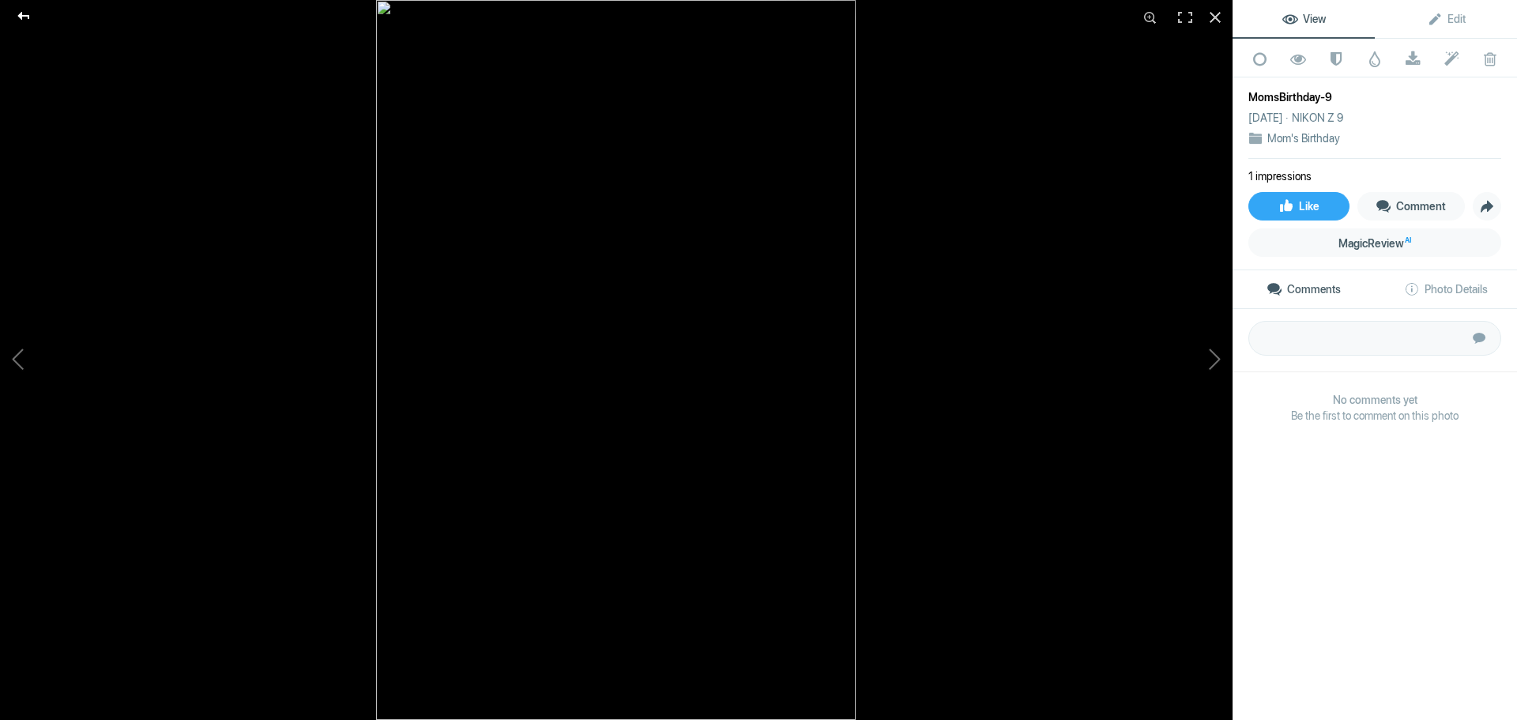
click at [20, 11] on div at bounding box center [23, 16] width 57 height 32
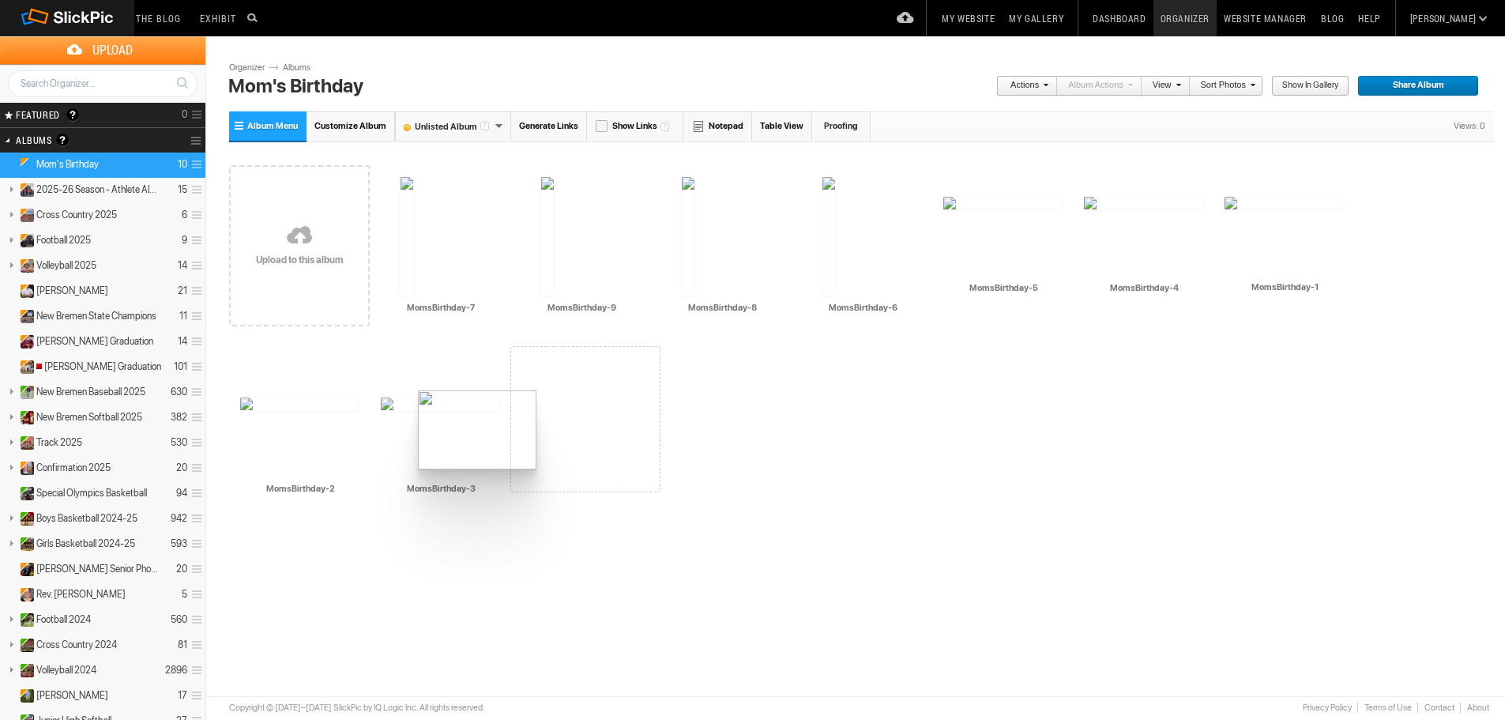
drag, startPoint x: 451, startPoint y: 449, endPoint x: 394, endPoint y: 395, distance: 78.2
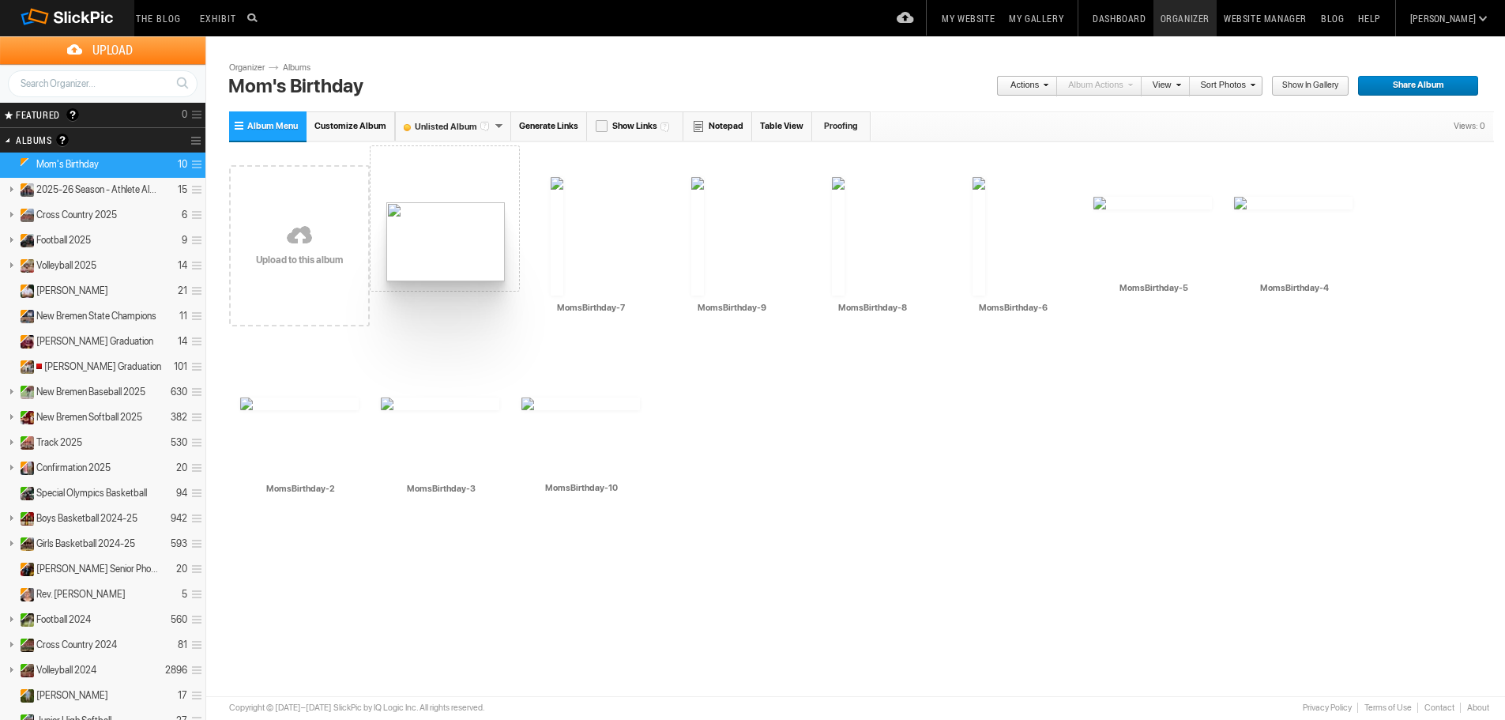
drag, startPoint x: 1295, startPoint y: 238, endPoint x: 395, endPoint y: 200, distance: 901.3
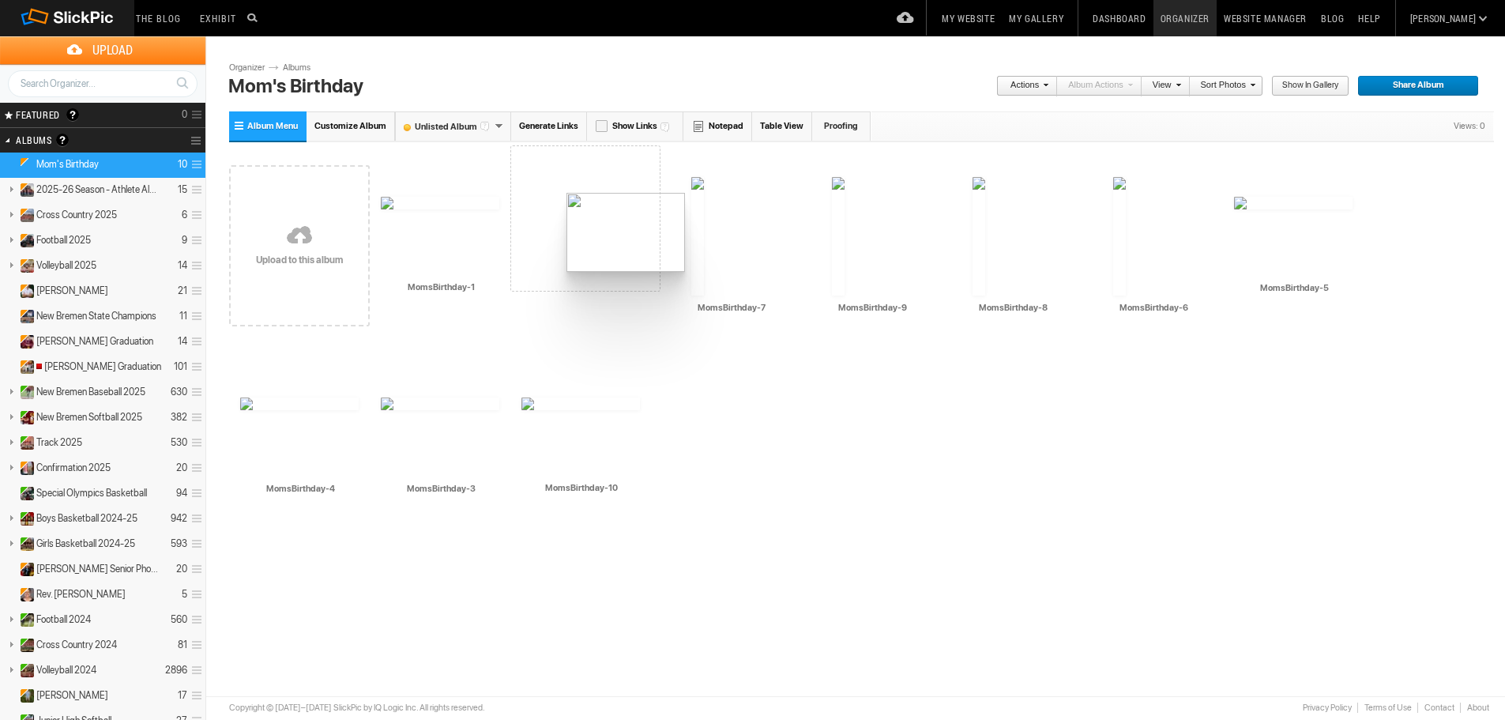
drag, startPoint x: 1433, startPoint y: 239, endPoint x: 552, endPoint y: 194, distance: 881.9
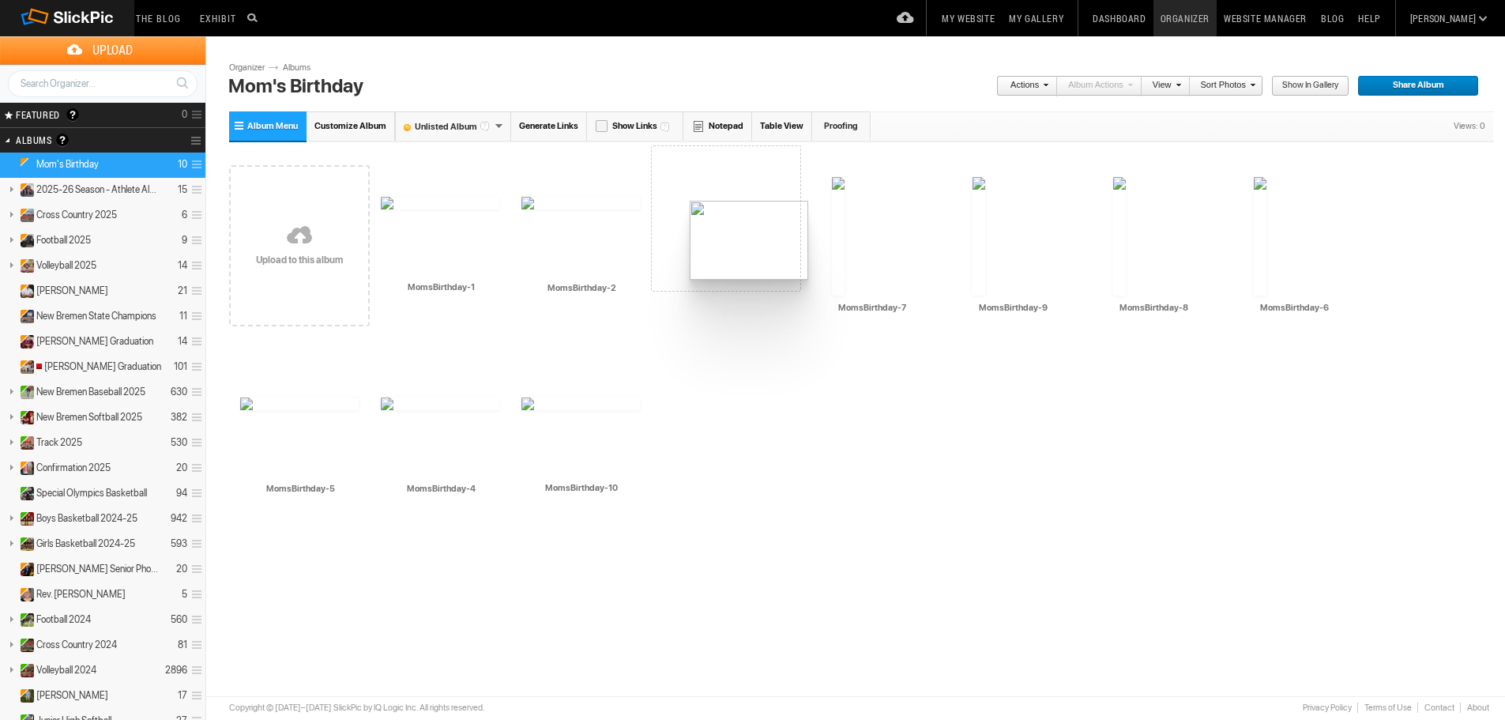
drag, startPoint x: 319, startPoint y: 442, endPoint x: 684, endPoint y: 200, distance: 437.7
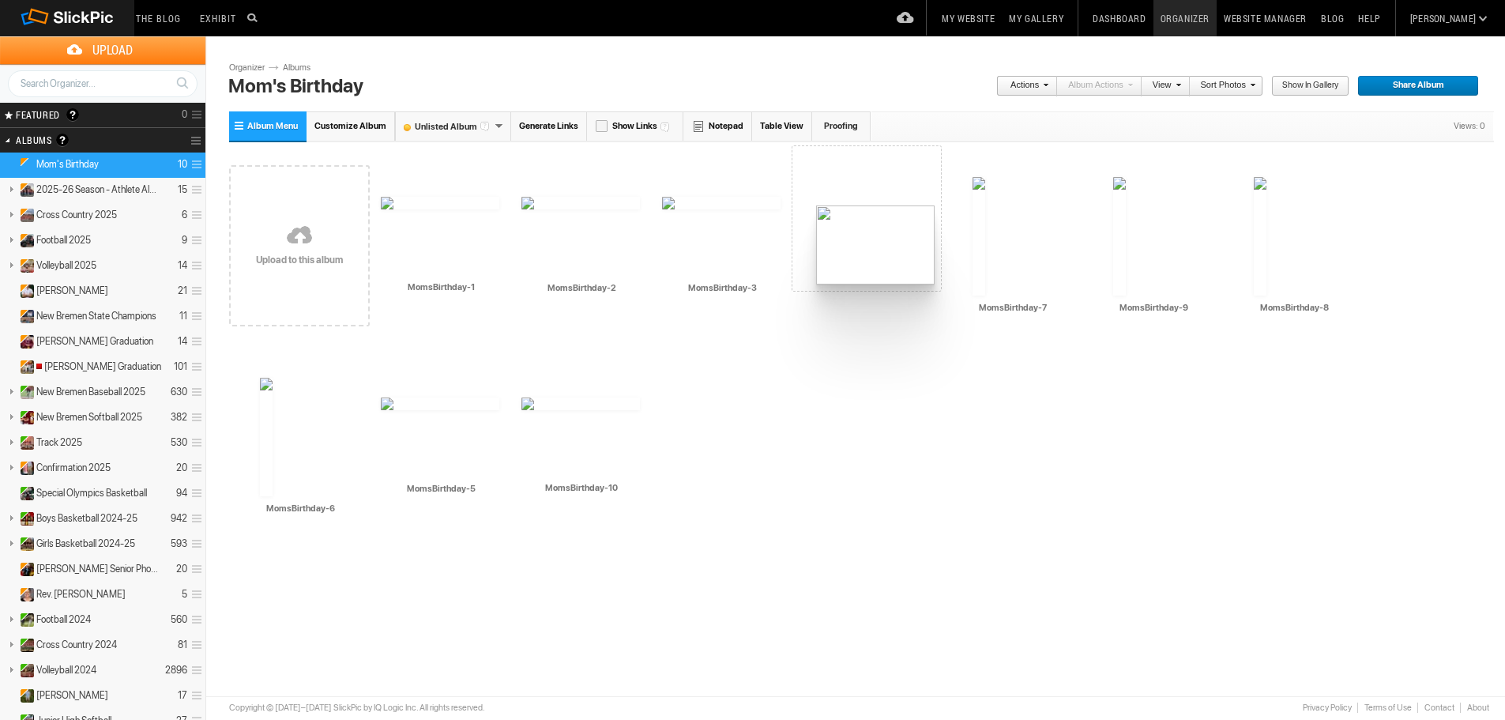
drag, startPoint x: 303, startPoint y: 442, endPoint x: 814, endPoint y: 202, distance: 564.7
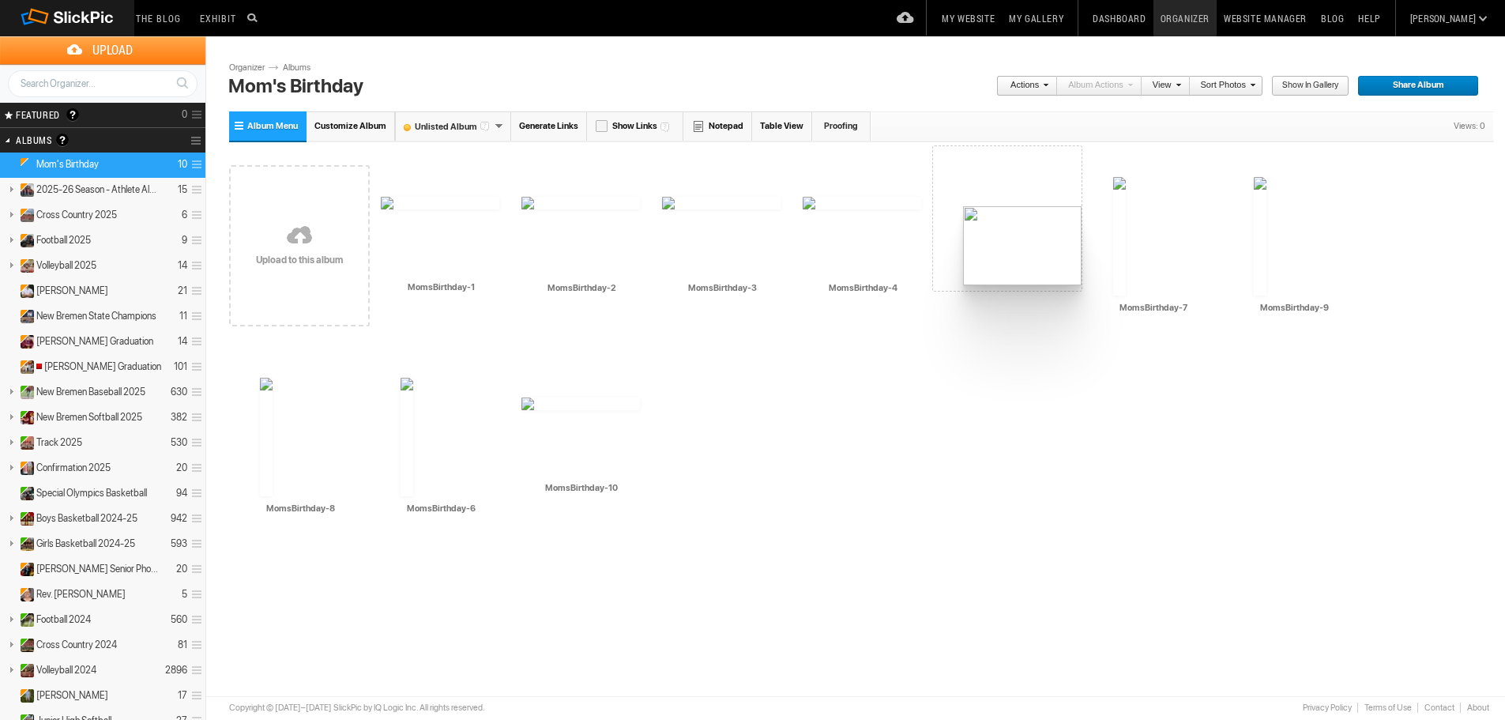
drag, startPoint x: 308, startPoint y: 456, endPoint x: 958, endPoint y: 194, distance: 701.0
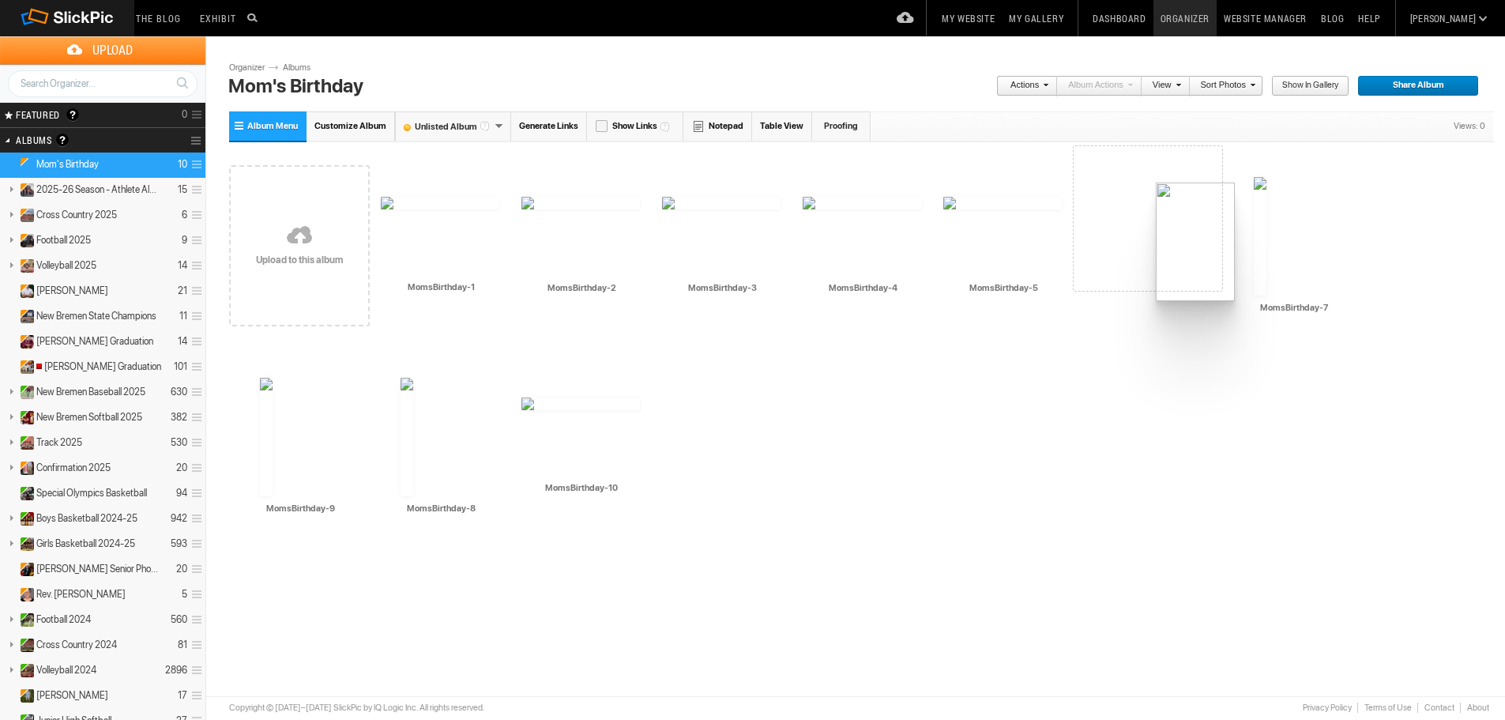
drag, startPoint x: 300, startPoint y: 458, endPoint x: 1129, endPoint y: 171, distance: 876.8
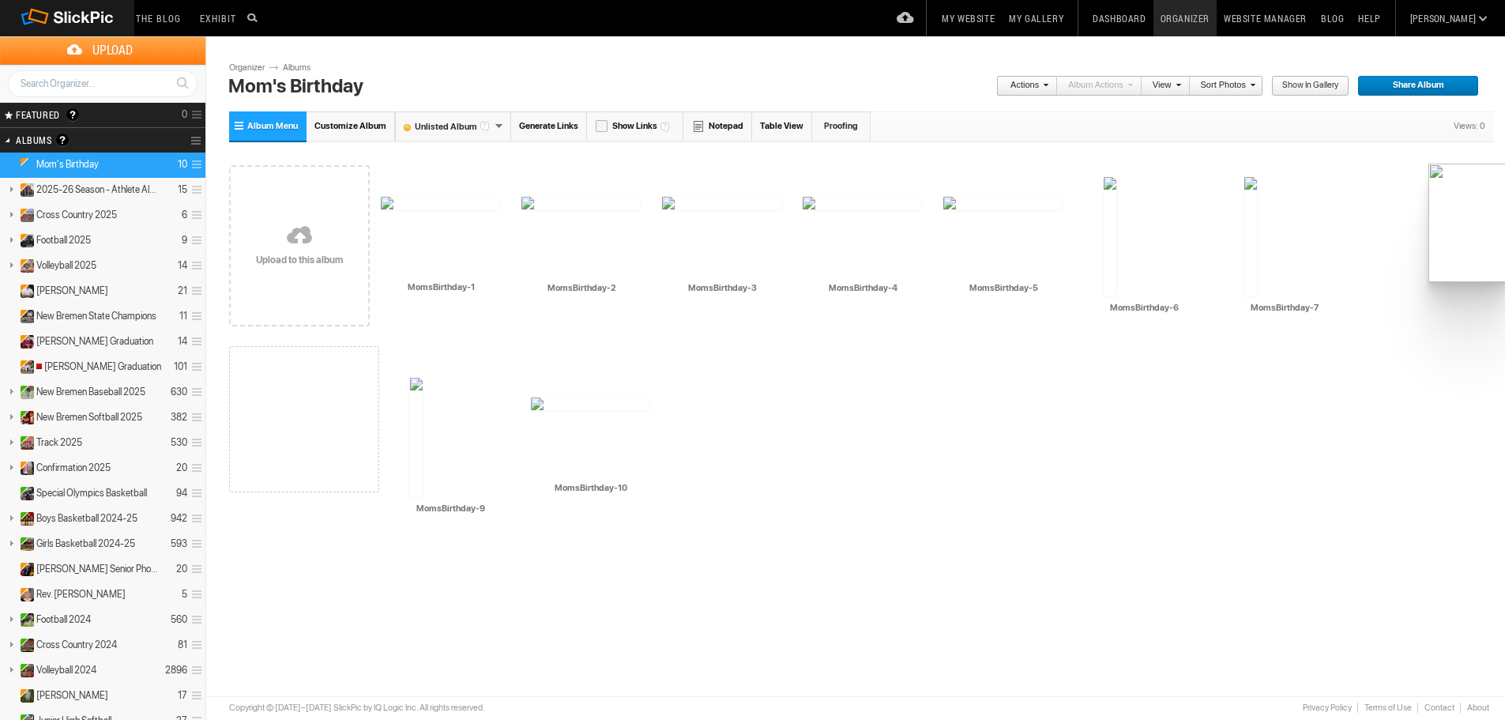
drag, startPoint x: 293, startPoint y: 449, endPoint x: 1408, endPoint y: 159, distance: 1151.8
click at [299, 70] on link "Albums" at bounding box center [302, 68] width 47 height 13
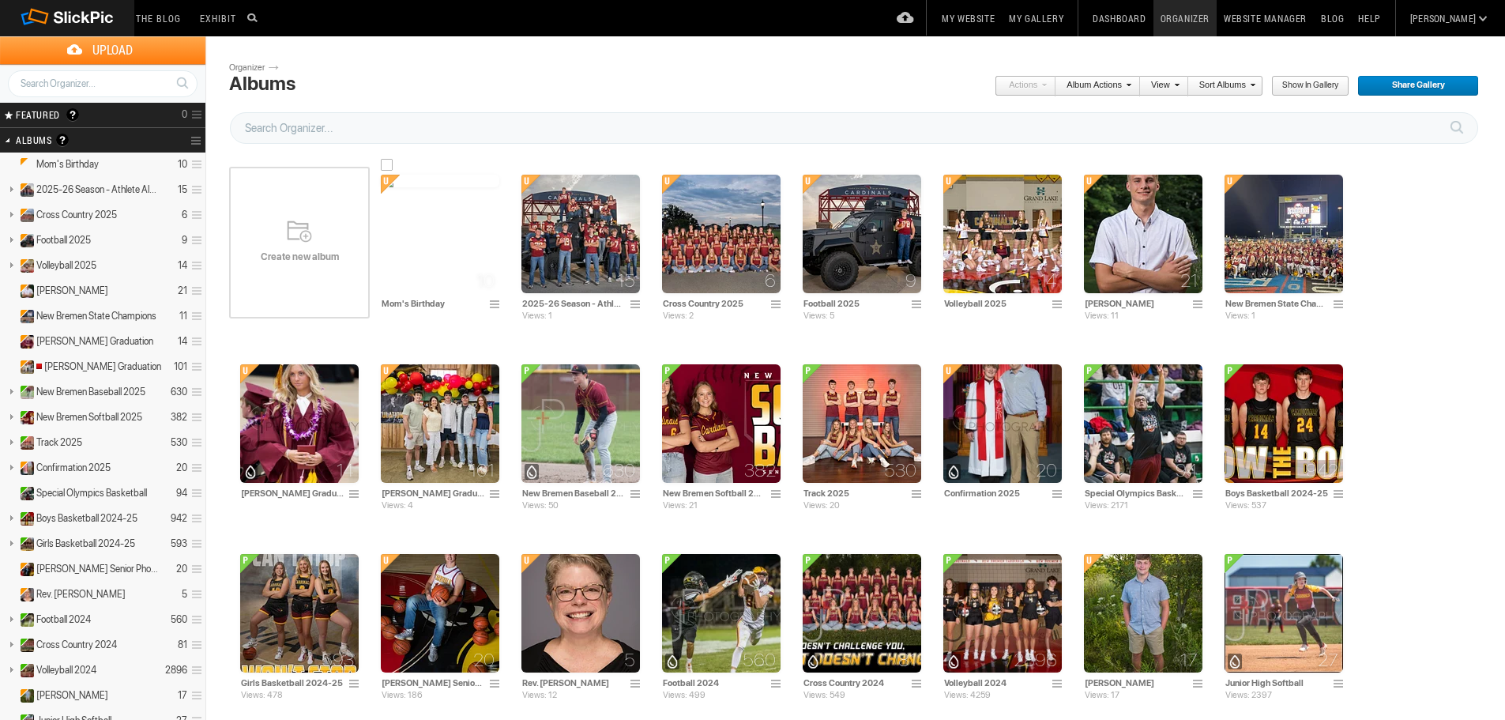
click at [442, 187] on img at bounding box center [440, 181] width 118 height 13
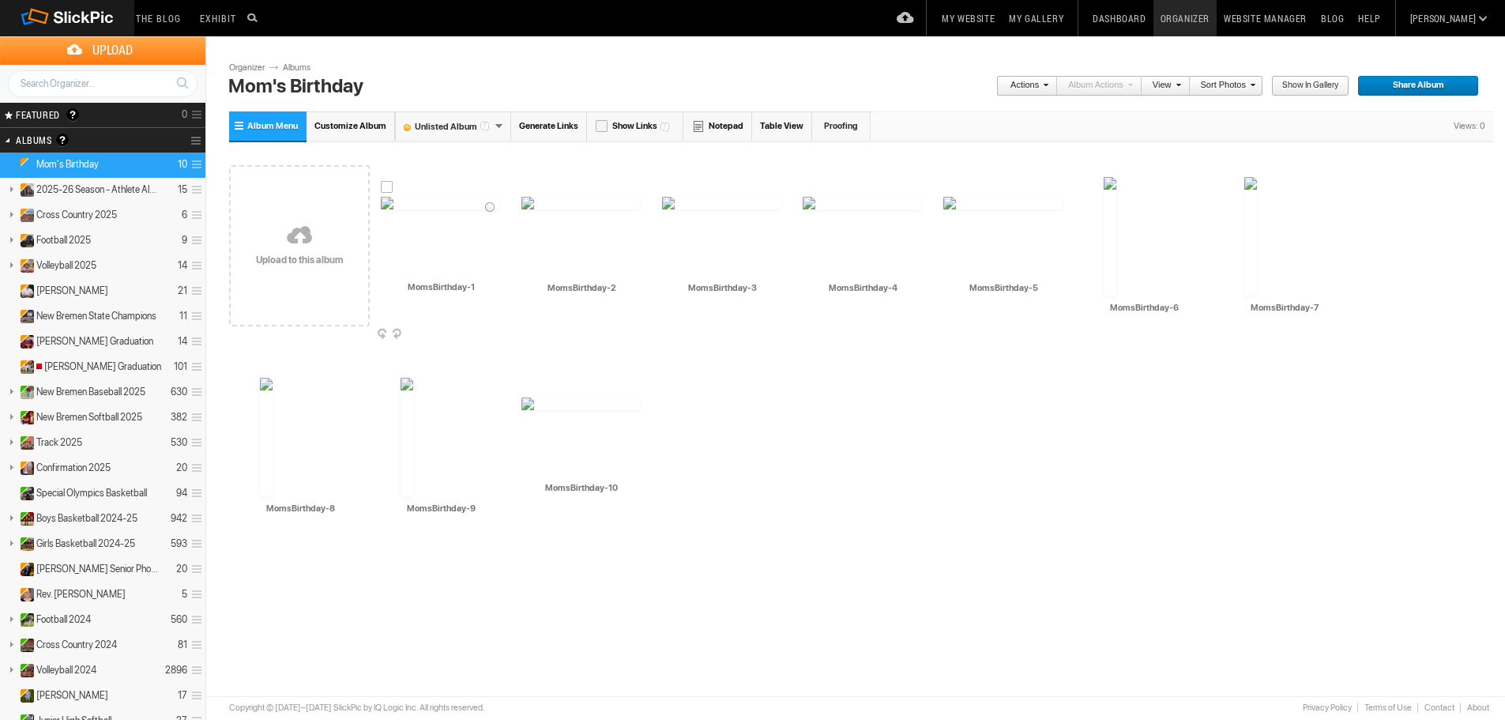
click at [435, 209] on img at bounding box center [440, 203] width 118 height 13
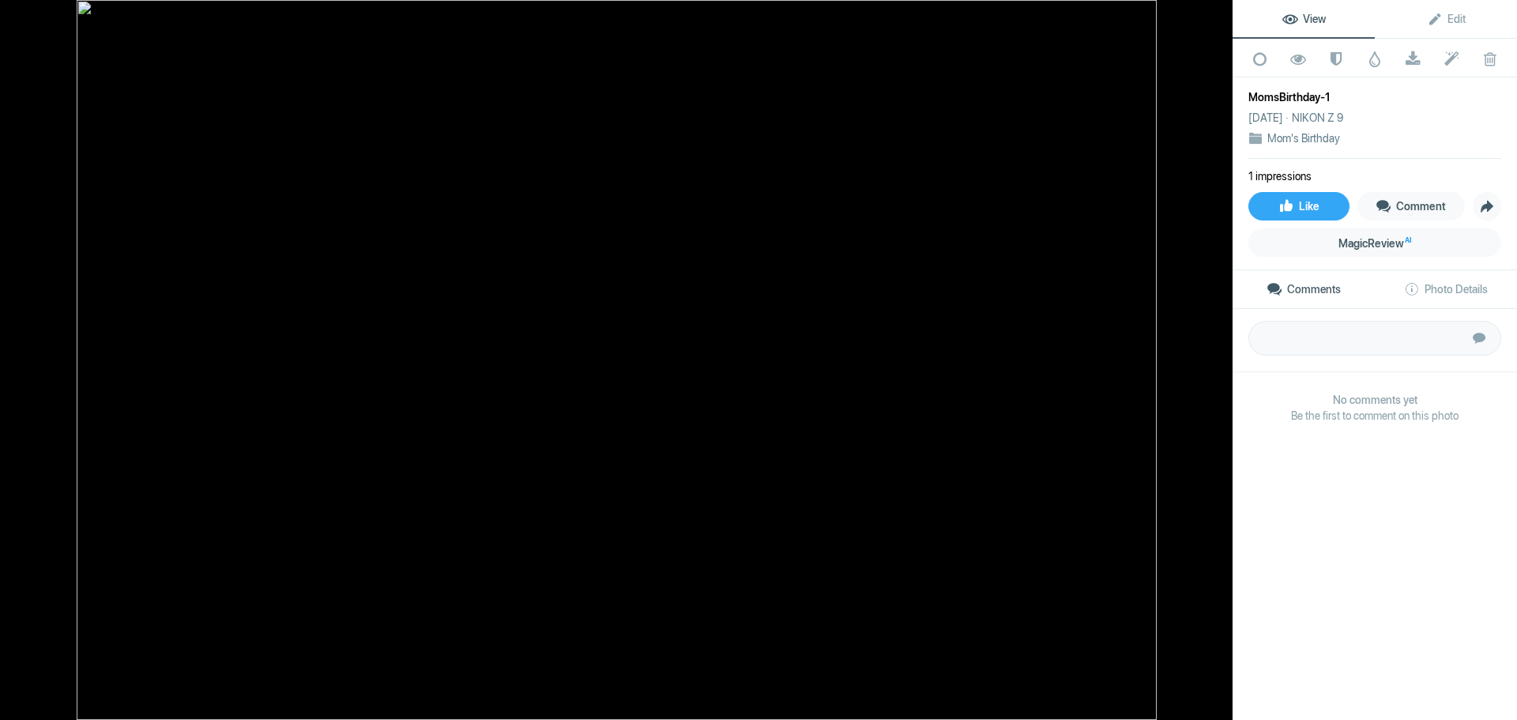
click at [1216, 363] on button at bounding box center [1173, 360] width 118 height 259
click at [27, 351] on button at bounding box center [59, 360] width 118 height 259
click at [1212, 360] on button at bounding box center [1173, 360] width 118 height 259
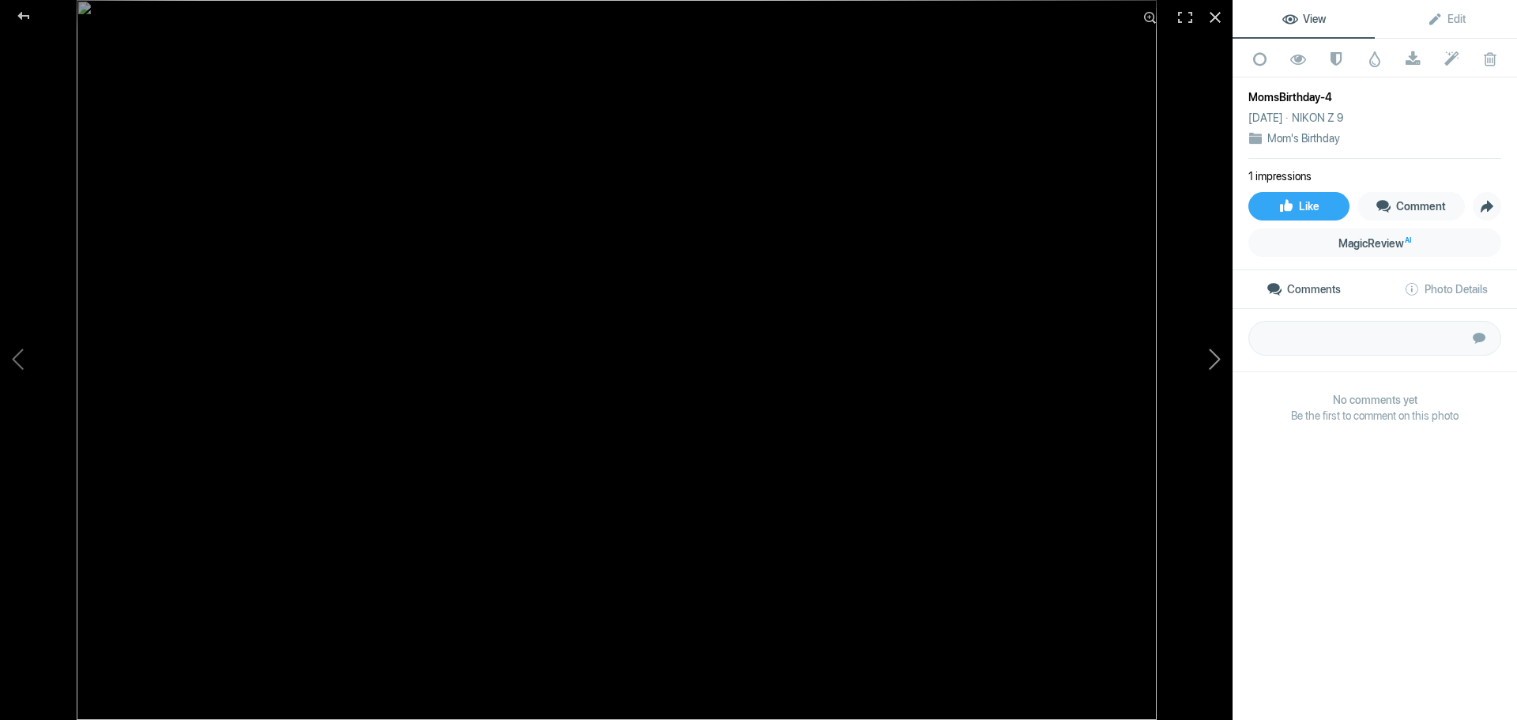
click at [1212, 360] on button at bounding box center [1173, 360] width 118 height 259
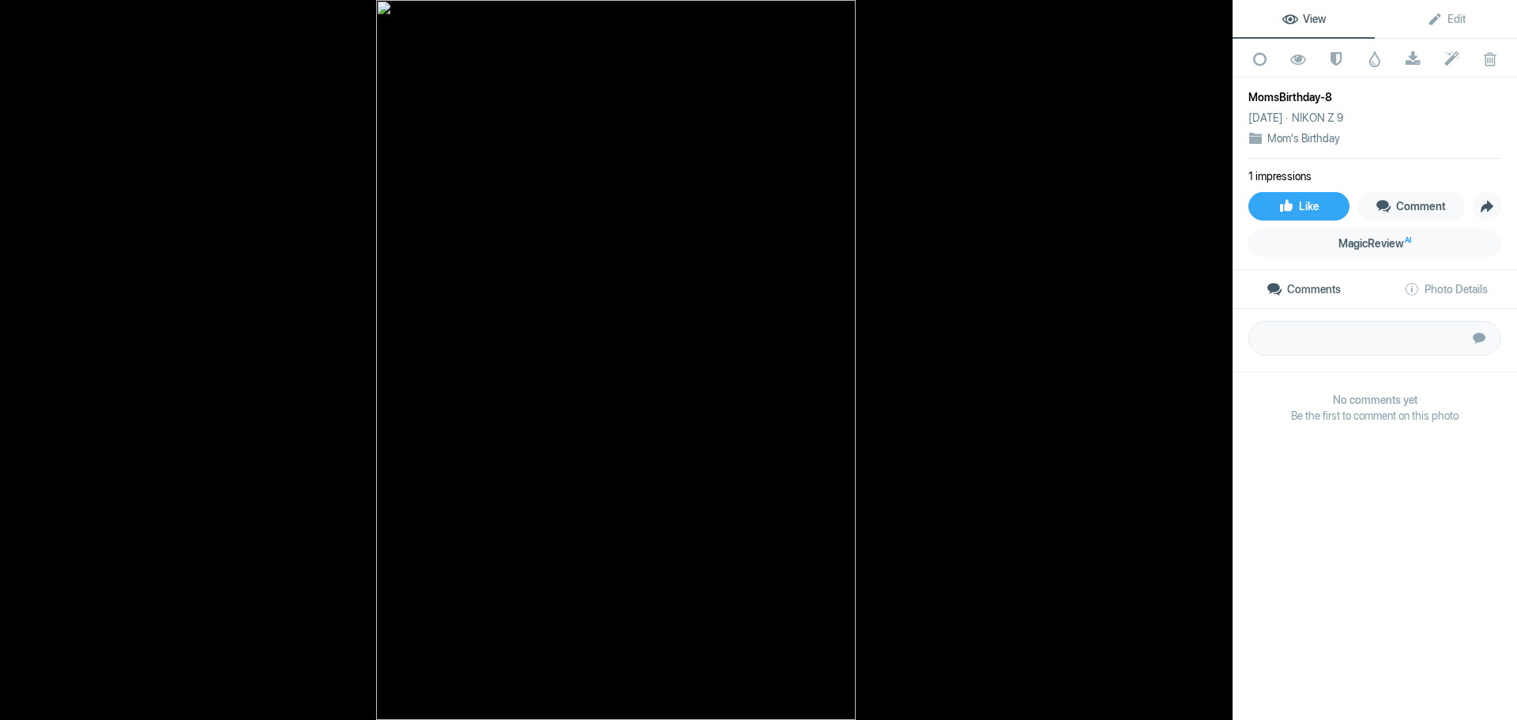
click at [1212, 360] on button at bounding box center [1173, 360] width 118 height 259
click at [1212, 358] on button at bounding box center [1173, 360] width 118 height 259
click at [26, 17] on div at bounding box center [23, 16] width 57 height 32
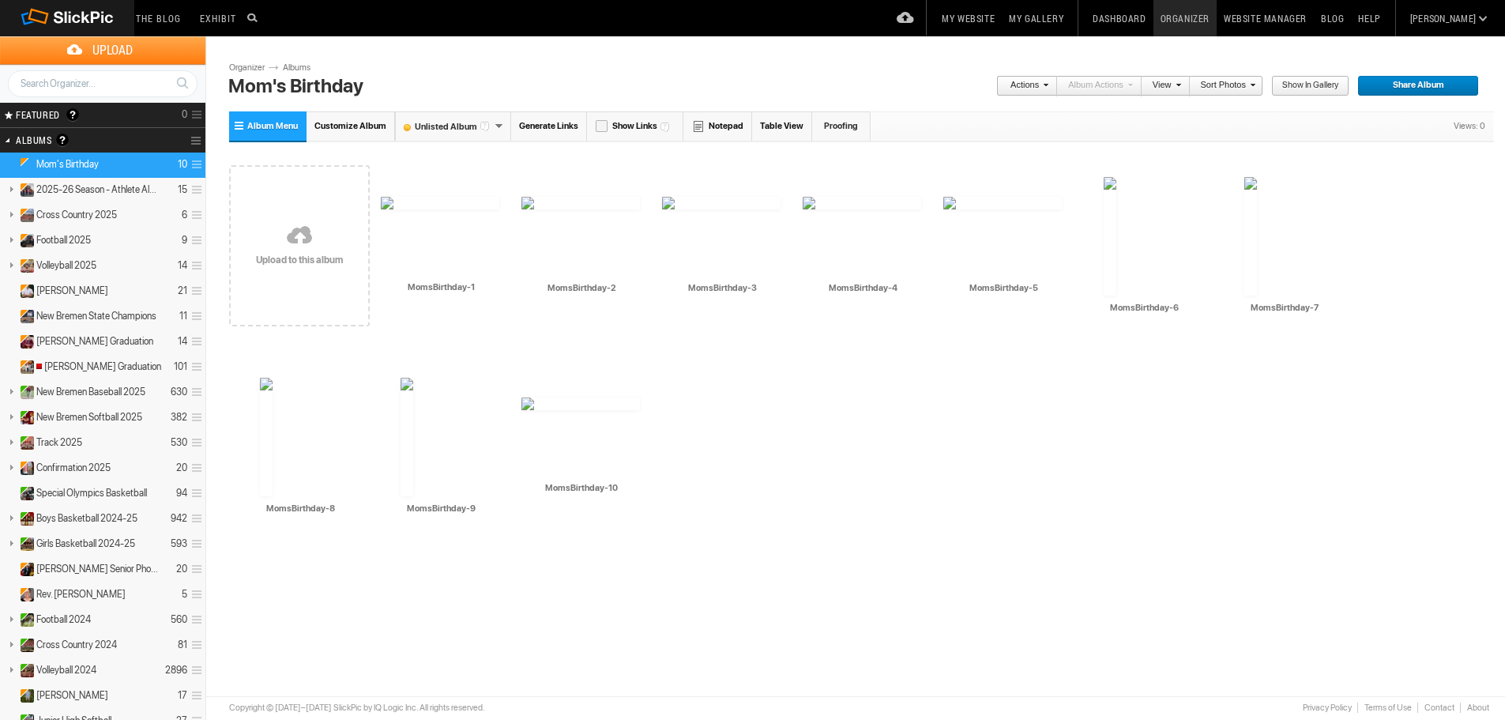
click at [1426, 84] on span "Share Album" at bounding box center [1412, 86] width 111 height 21
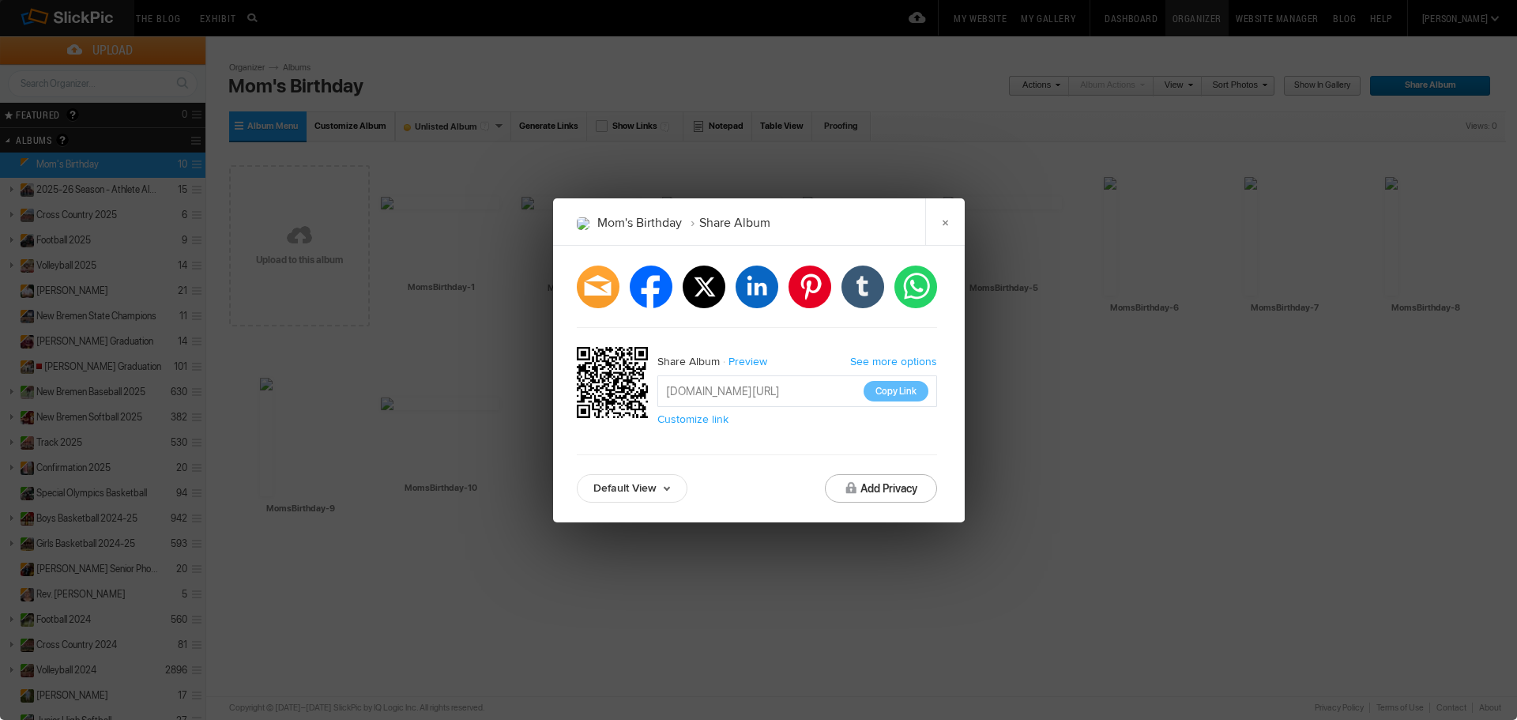
click at [801, 391] on input "https://slickpic.us/18092283jUNz" at bounding box center [797, 391] width 280 height 32
click at [692, 419] on link "Customize link" at bounding box center [692, 419] width 71 height 13
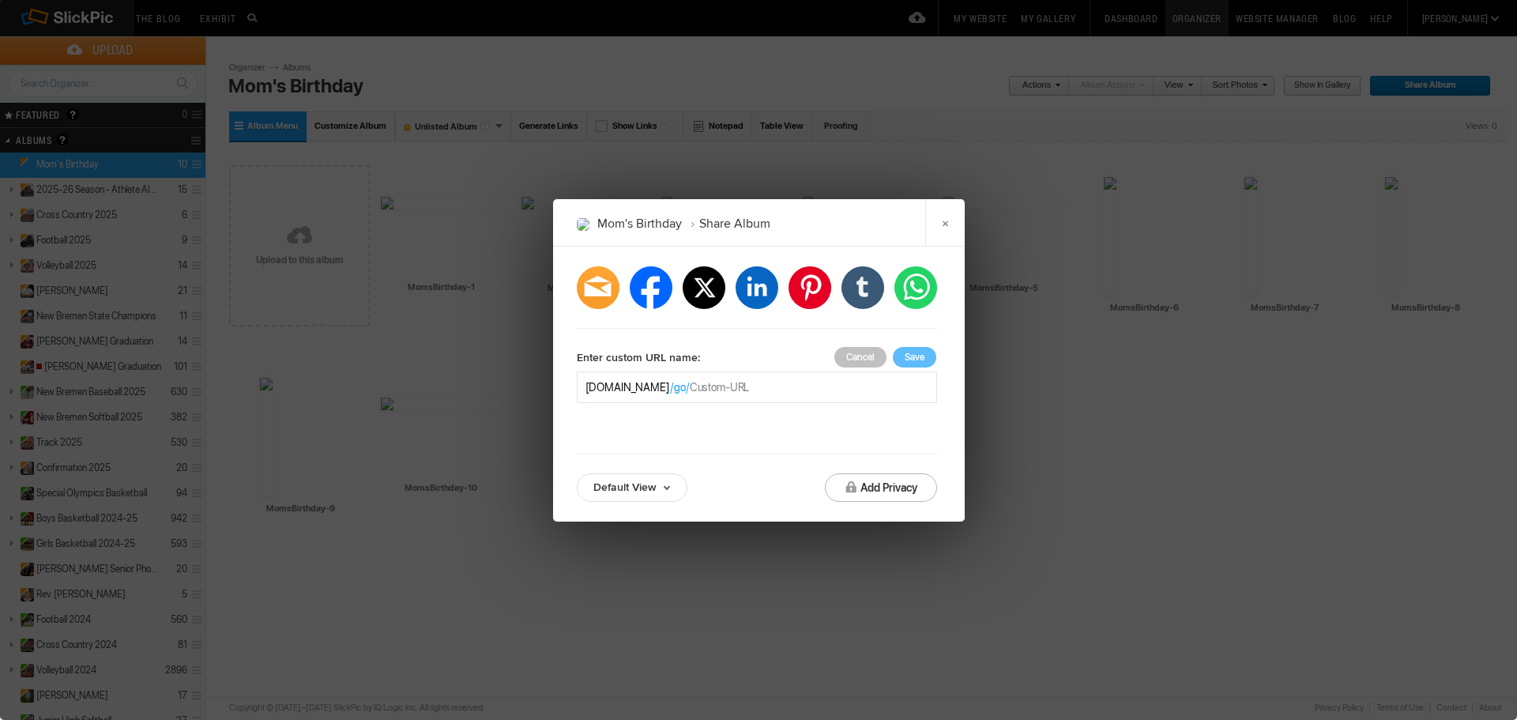
click at [761, 386] on input "text" at bounding box center [809, 387] width 239 height 16
type input "momsbirthday"
click at [911, 354] on button "Save" at bounding box center [914, 357] width 43 height 21
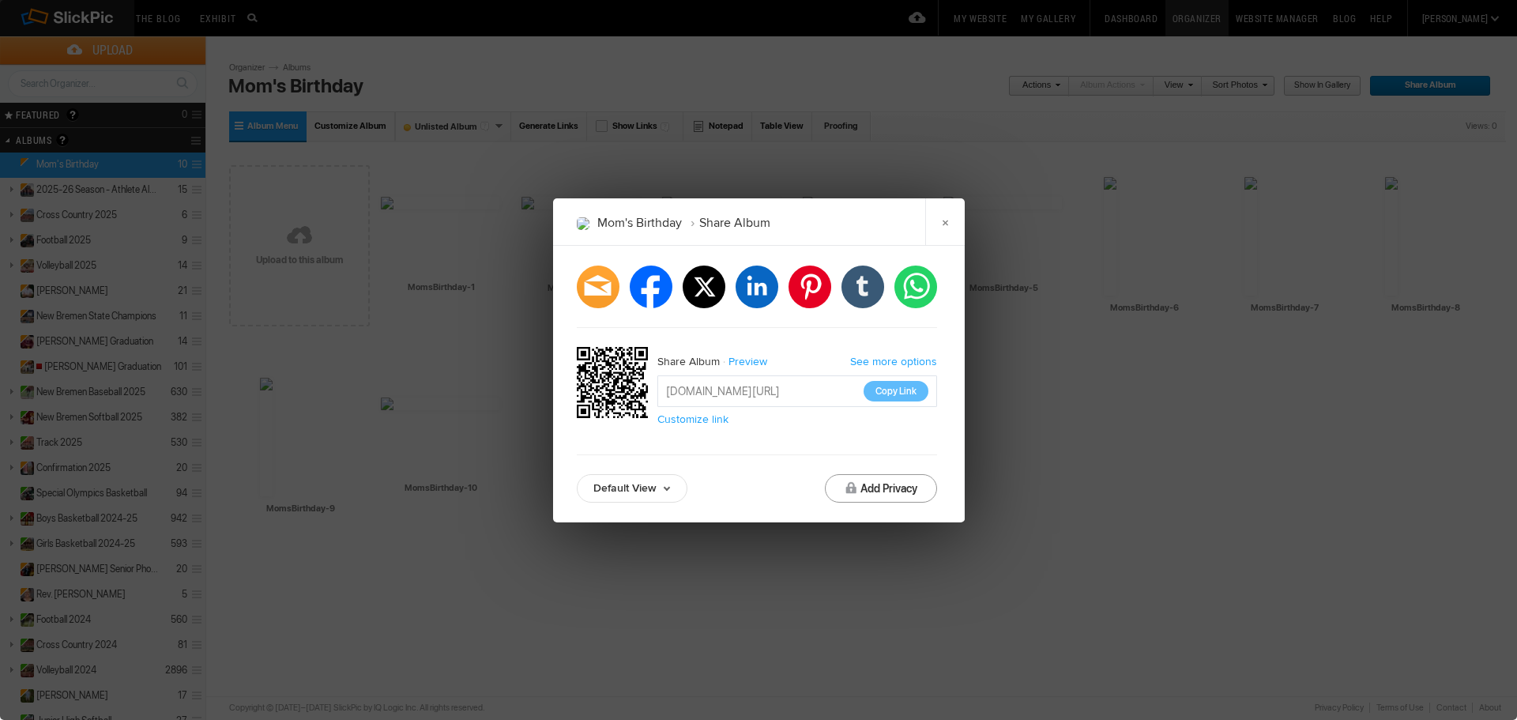
click at [878, 491] on button "Add Privacy" at bounding box center [881, 488] width 112 height 28
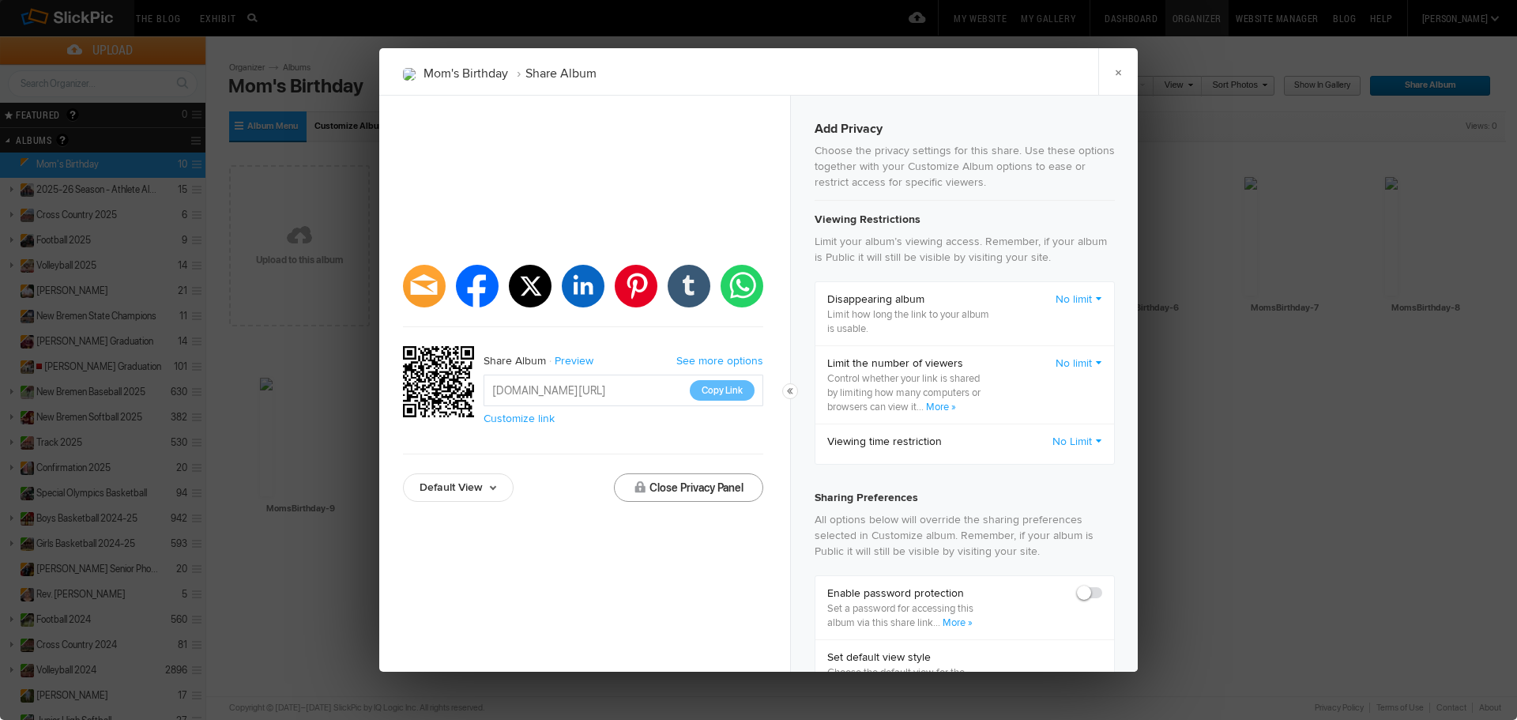
checkbox input "true"
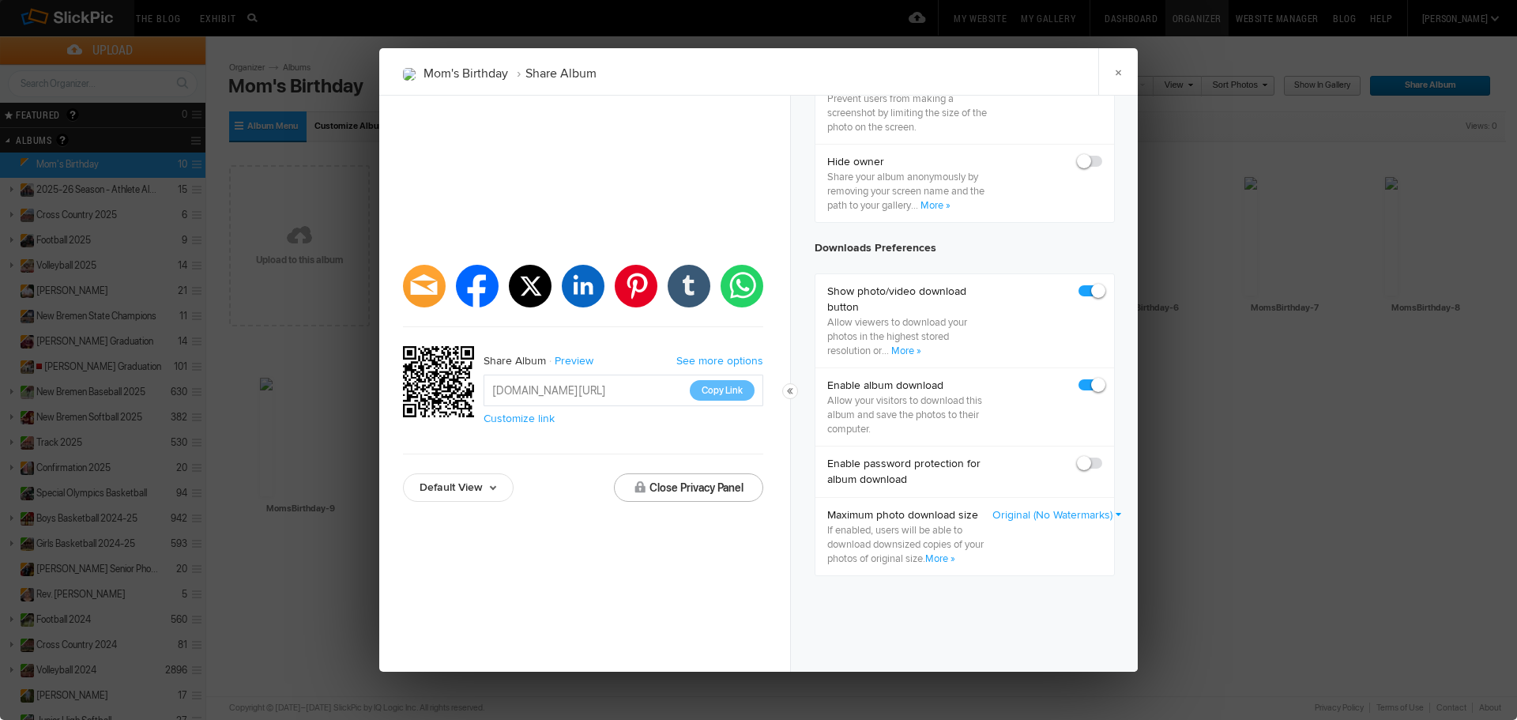
scroll to position [659, 0]
click at [734, 490] on button "Close Privacy Panel" at bounding box center [688, 487] width 149 height 28
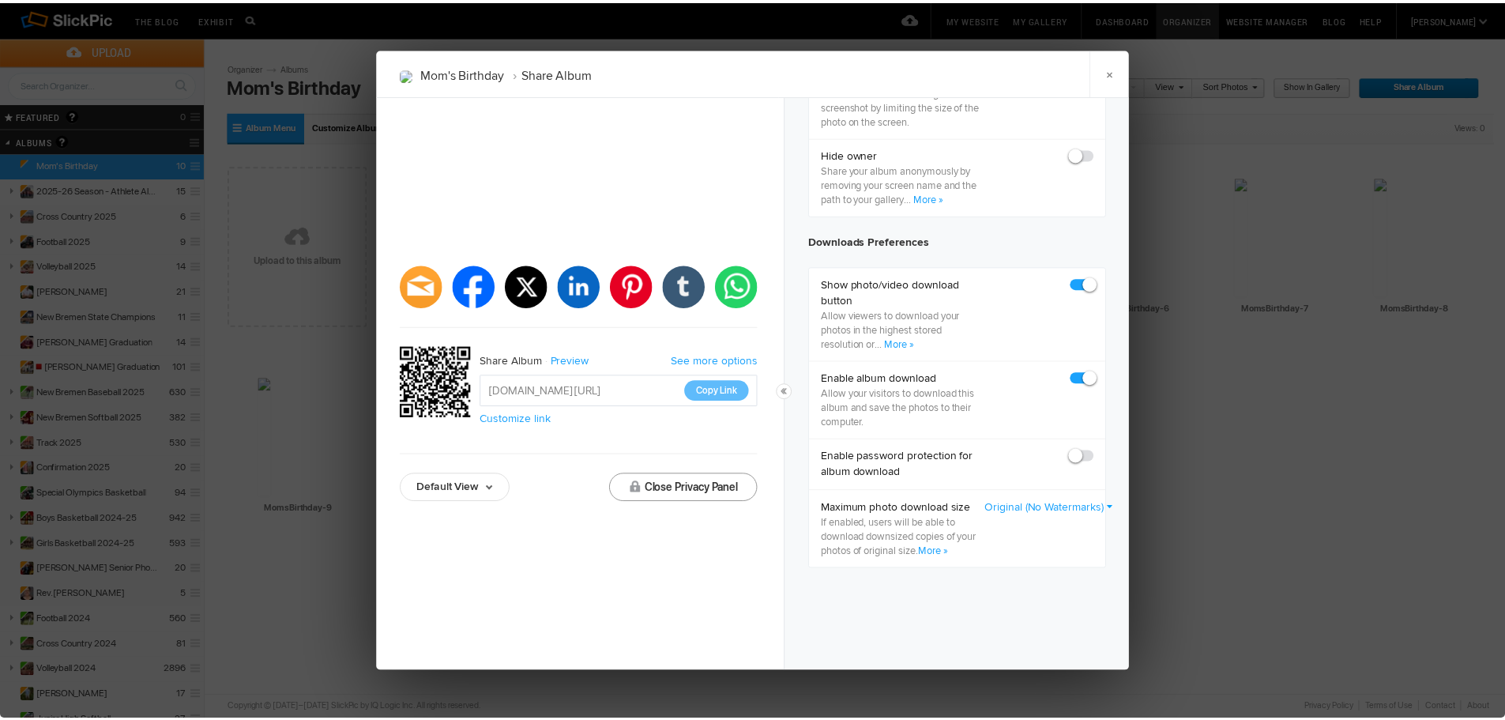
scroll to position [0, 0]
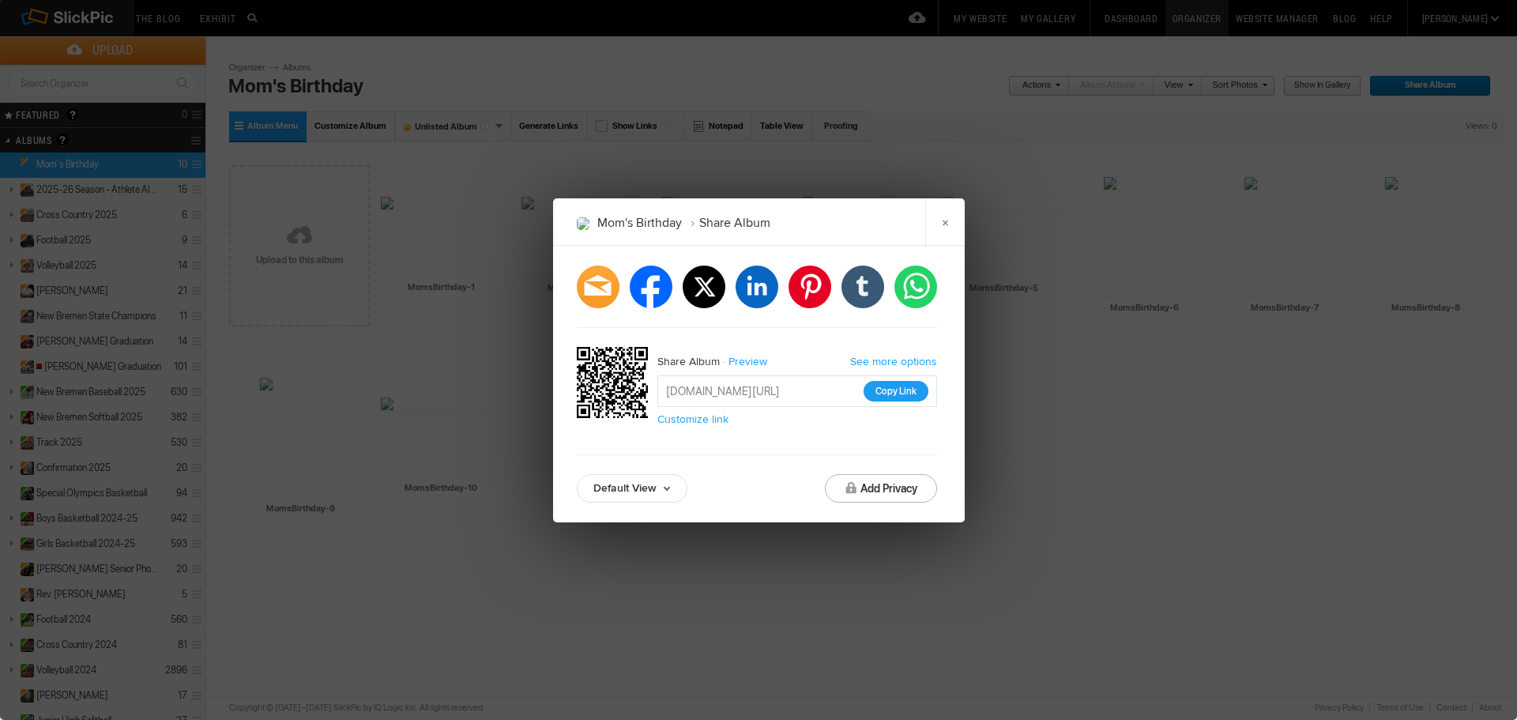
click at [897, 394] on button "Copy Link" at bounding box center [895, 391] width 65 height 21
click at [951, 221] on link "×" at bounding box center [944, 221] width 39 height 47
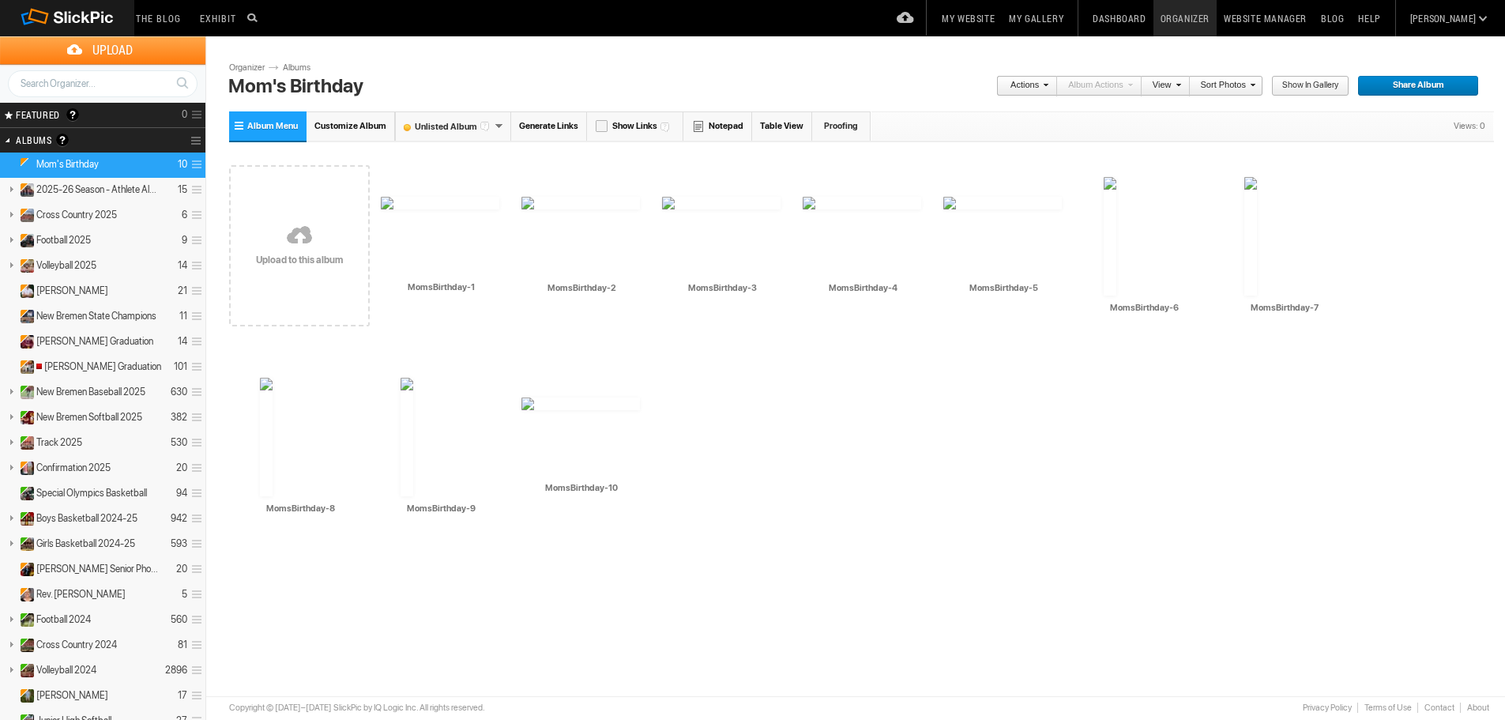
click at [299, 74] on input "Mom's Birthday" at bounding box center [542, 86] width 637 height 24
click at [295, 69] on link "Albums" at bounding box center [302, 68] width 47 height 13
